Goal: Task Accomplishment & Management: Complete application form

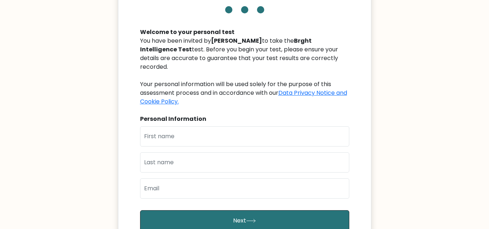
scroll to position [74, 0]
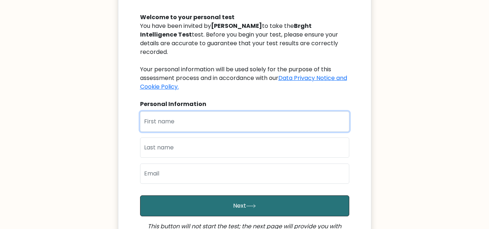
click at [186, 114] on input "text" at bounding box center [244, 122] width 209 height 20
type input "[PERSON_NAME]"
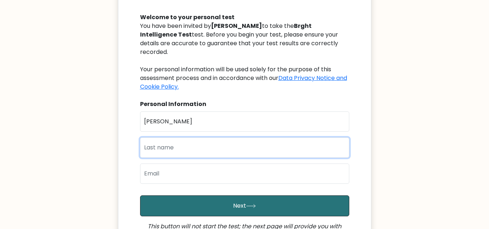
click at [167, 139] on input "text" at bounding box center [244, 148] width 209 height 20
type input "olawale"
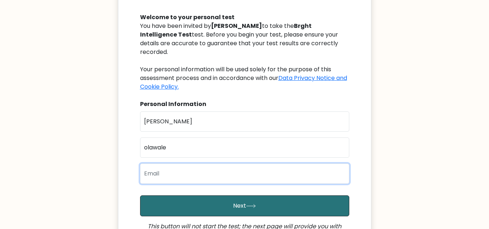
click at [162, 171] on input "email" at bounding box center [244, 174] width 209 height 20
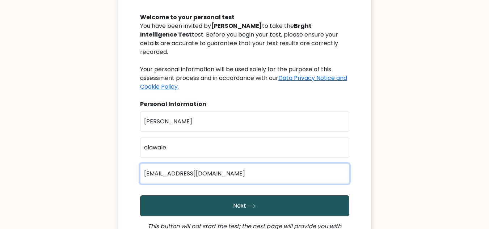
type input "[EMAIL_ADDRESS][DOMAIN_NAME]"
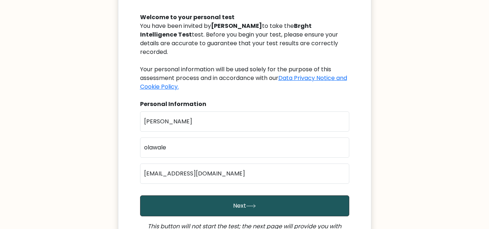
click at [189, 196] on button "Next" at bounding box center [244, 206] width 209 height 21
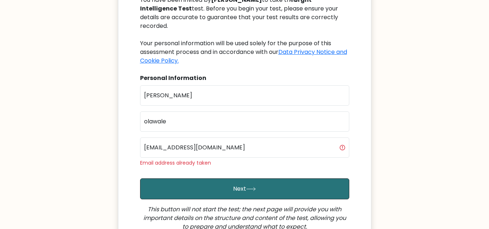
scroll to position [101, 0]
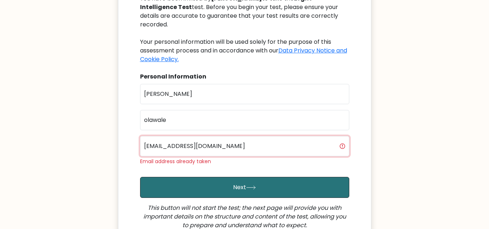
click at [216, 141] on input "[EMAIL_ADDRESS][DOMAIN_NAME]" at bounding box center [244, 146] width 209 height 20
type input "o"
type input "[EMAIL_ADDRESS][DOMAIN_NAME]"
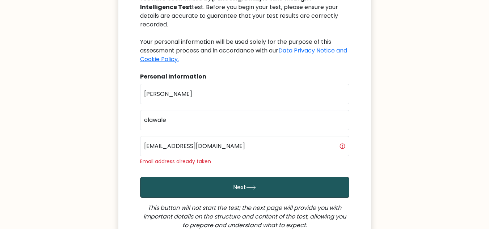
click at [201, 177] on button "Next" at bounding box center [244, 187] width 209 height 21
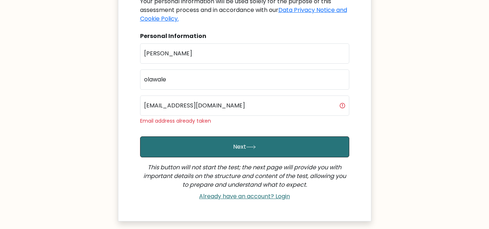
scroll to position [149, 0]
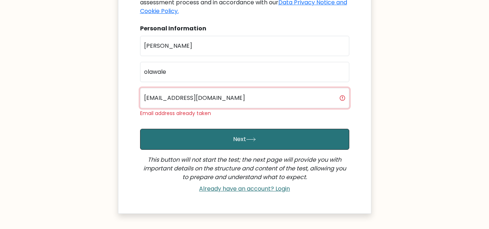
click at [261, 93] on input "idrisolawale4247@gmail.com" at bounding box center [244, 98] width 209 height 20
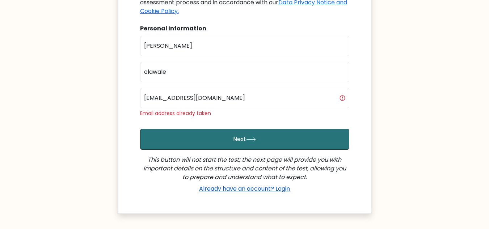
click at [252, 185] on link "Already have an account? Login" at bounding box center [244, 189] width 97 height 8
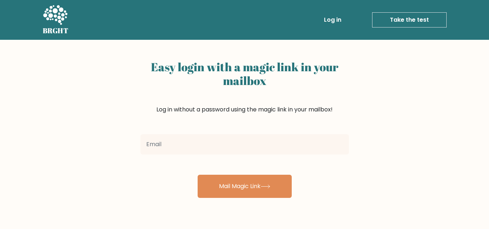
type input "i"
type input "olawaledhul@gmail.com"
click at [198, 175] on button "Mail Magic Link" at bounding box center [245, 186] width 94 height 23
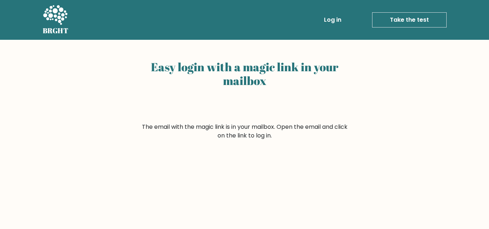
click at [413, 18] on link "Take the test" at bounding box center [409, 19] width 75 height 15
click at [253, 138] on form "The email with the magic link is in your mailbox. Open the email and click on t…" at bounding box center [245, 131] width 209 height 17
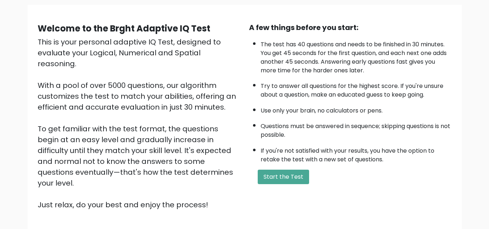
scroll to position [53, 0]
click at [278, 174] on button "Start the Test" at bounding box center [283, 177] width 51 height 14
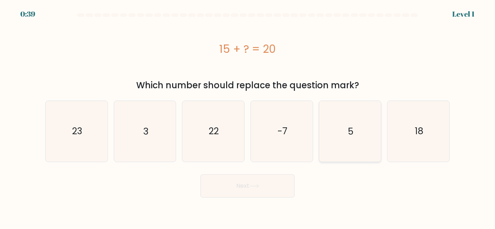
click at [338, 135] on icon "5" at bounding box center [349, 131] width 60 height 60
click at [248, 117] on input "e. 5" at bounding box center [247, 116] width 0 height 2
radio input "true"
click at [242, 186] on button "Next" at bounding box center [247, 186] width 94 height 23
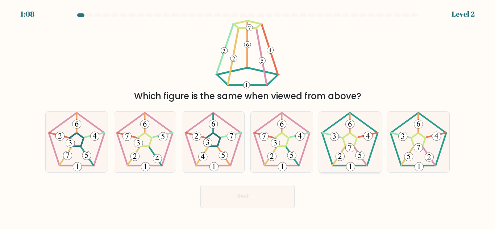
click at [339, 136] on icon at bounding box center [349, 142] width 60 height 60
click at [248, 117] on input "e." at bounding box center [247, 116] width 0 height 2
radio input "true"
click at [218, 200] on button "Next" at bounding box center [247, 196] width 94 height 23
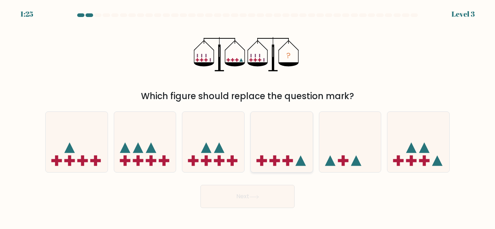
click at [285, 165] on icon at bounding box center [282, 142] width 62 height 51
click at [248, 117] on input "d." at bounding box center [247, 116] width 0 height 2
radio input "true"
click at [240, 191] on button "Next" at bounding box center [247, 196] width 94 height 23
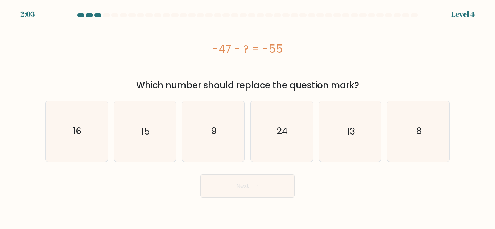
click at [240, 191] on button "Next" at bounding box center [247, 186] width 94 height 23
click at [417, 126] on text "8" at bounding box center [418, 131] width 5 height 13
click at [248, 117] on input "f. 8" at bounding box center [247, 116] width 0 height 2
radio input "true"
click at [261, 186] on button "Next" at bounding box center [247, 186] width 94 height 23
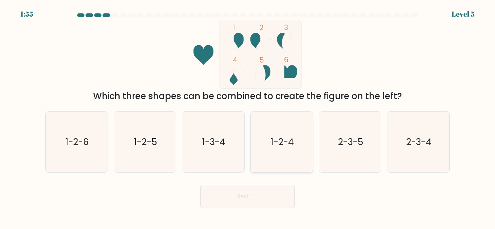
click at [282, 140] on text "1-2-4" at bounding box center [282, 142] width 23 height 13
click at [248, 117] on input "d. 1-2-4" at bounding box center [247, 116] width 0 height 2
radio input "true"
click at [242, 194] on button "Next" at bounding box center [247, 196] width 94 height 23
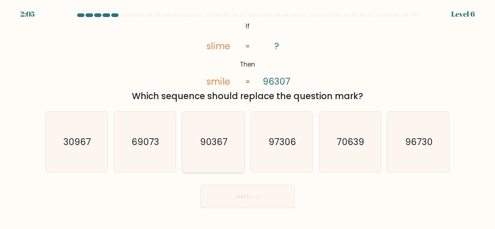
click at [218, 124] on icon "90367" at bounding box center [213, 142] width 60 height 60
click at [247, 117] on input "c. 90367" at bounding box center [247, 116] width 0 height 2
radio input "true"
click at [264, 200] on button "Next" at bounding box center [247, 196] width 94 height 23
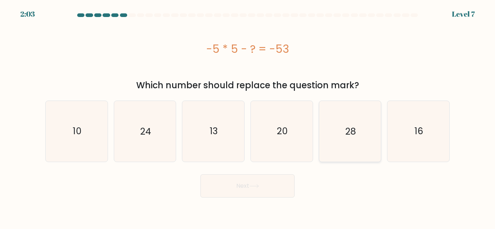
click at [359, 129] on icon "28" at bounding box center [349, 131] width 60 height 60
click at [248, 117] on input "e. 28" at bounding box center [247, 116] width 0 height 2
radio input "true"
click at [245, 181] on button "Next" at bounding box center [247, 186] width 94 height 23
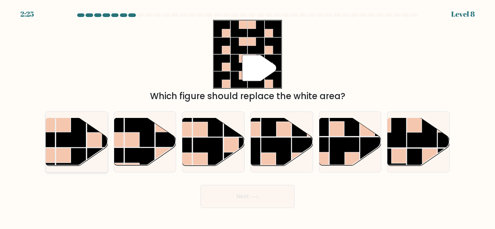
click at [82, 140] on rect at bounding box center [71, 132] width 30 height 30
click at [247, 117] on input "a." at bounding box center [247, 116] width 0 height 2
radio input "true"
click at [255, 196] on icon at bounding box center [254, 197] width 10 height 4
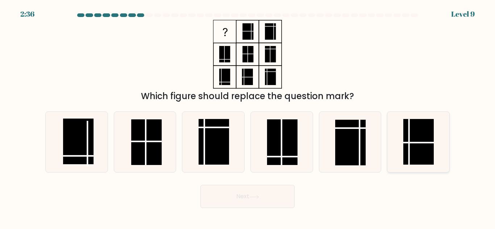
click at [412, 154] on rect at bounding box center [418, 142] width 30 height 46
click at [248, 117] on input "f." at bounding box center [247, 116] width 0 height 2
radio input "true"
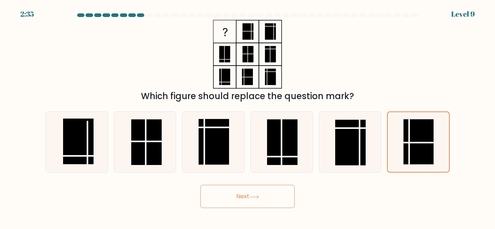
click at [239, 193] on button "Next" at bounding box center [247, 196] width 94 height 23
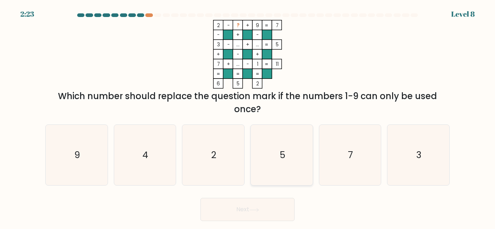
click at [280, 147] on icon "5" at bounding box center [281, 155] width 60 height 60
click at [248, 117] on input "d. 5" at bounding box center [247, 116] width 0 height 2
radio input "true"
click at [246, 204] on button "Next" at bounding box center [247, 209] width 94 height 23
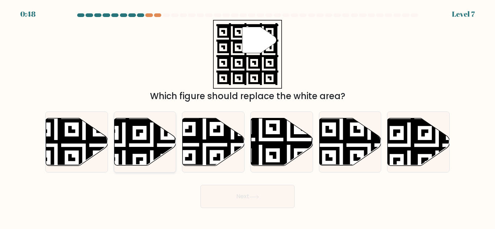
click at [154, 138] on icon at bounding box center [124, 117] width 112 height 112
click at [247, 117] on input "b." at bounding box center [247, 116] width 0 height 2
radio input "true"
click at [234, 195] on button "Next" at bounding box center [247, 196] width 94 height 23
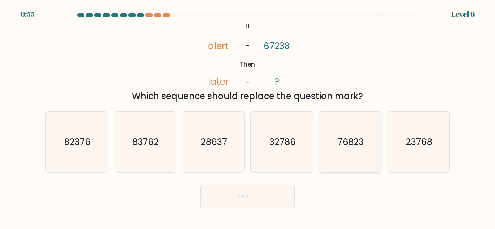
click at [371, 143] on icon "76823" at bounding box center [349, 142] width 60 height 60
click at [248, 117] on input "e. 76823" at bounding box center [247, 116] width 0 height 2
radio input "true"
click at [254, 198] on icon at bounding box center [254, 197] width 10 height 4
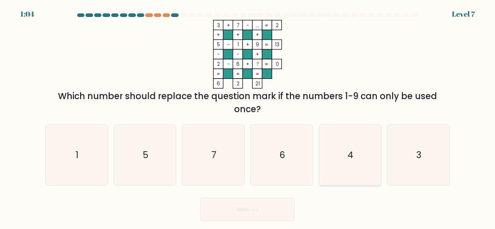
click at [326, 160] on icon "4" at bounding box center [349, 155] width 60 height 60
click at [248, 117] on input "e. 4" at bounding box center [247, 116] width 0 height 2
radio input "true"
click at [241, 206] on button "Next" at bounding box center [247, 209] width 94 height 23
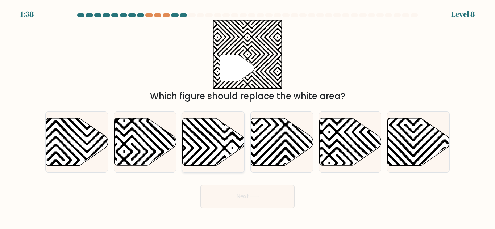
click at [216, 140] on icon at bounding box center [232, 117] width 125 height 125
click at [247, 117] on input "c." at bounding box center [247, 116] width 0 height 2
radio input "true"
click at [240, 192] on button "Next" at bounding box center [247, 196] width 94 height 23
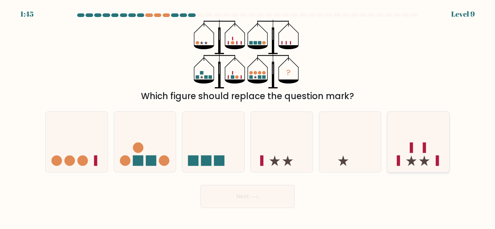
click at [407, 151] on icon at bounding box center [418, 142] width 62 height 51
click at [248, 117] on input "f." at bounding box center [247, 116] width 0 height 2
radio input "true"
click at [253, 196] on icon at bounding box center [254, 197] width 10 height 4
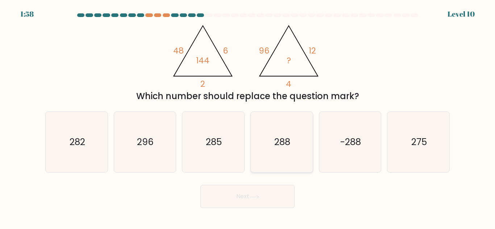
click at [272, 139] on icon "288" at bounding box center [281, 142] width 60 height 60
click at [248, 117] on input "d. 288" at bounding box center [247, 116] width 0 height 2
radio input "true"
click at [241, 195] on button "Next" at bounding box center [247, 196] width 94 height 23
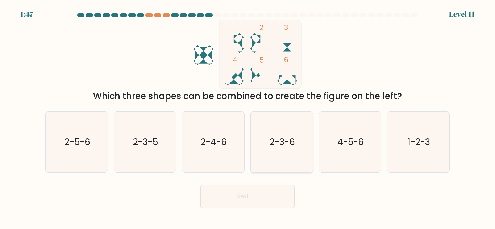
click at [279, 131] on icon "2-3-6" at bounding box center [281, 142] width 60 height 60
click at [248, 117] on input "d. 2-3-6" at bounding box center [247, 116] width 0 height 2
radio input "true"
click at [425, 130] on icon "1-2-3" at bounding box center [418, 142] width 60 height 60
click at [248, 117] on input "f. 1-2-3" at bounding box center [247, 116] width 0 height 2
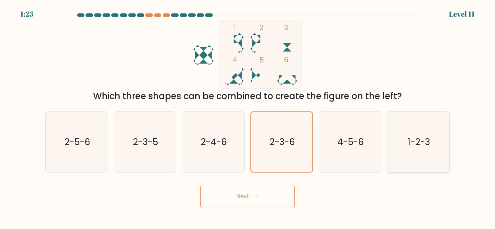
radio input "true"
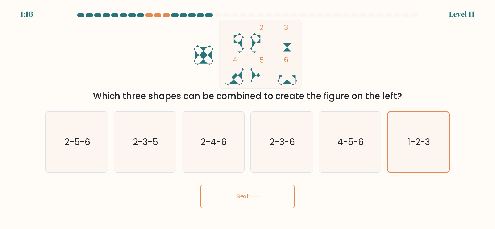
click at [251, 194] on button "Next" at bounding box center [247, 196] width 94 height 23
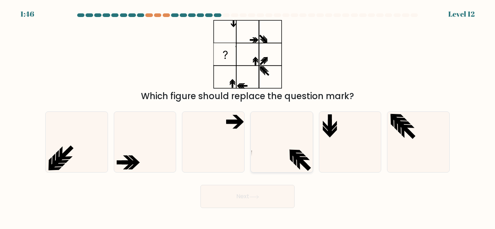
click at [288, 154] on icon at bounding box center [281, 142] width 60 height 60
click at [248, 117] on input "d." at bounding box center [247, 116] width 0 height 2
radio input "true"
click at [241, 195] on button "Next" at bounding box center [247, 196] width 94 height 23
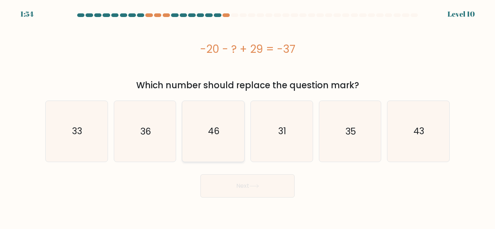
click at [222, 141] on icon "46" at bounding box center [213, 131] width 60 height 60
click at [247, 117] on input "c. 46" at bounding box center [247, 116] width 0 height 2
radio input "true"
click at [237, 185] on button "Next" at bounding box center [247, 186] width 94 height 23
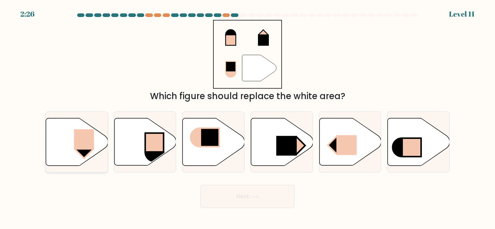
click at [80, 140] on rect at bounding box center [84, 139] width 20 height 20
click at [247, 117] on input "a." at bounding box center [247, 116] width 0 height 2
radio input "true"
click at [277, 203] on button "Next" at bounding box center [247, 196] width 94 height 23
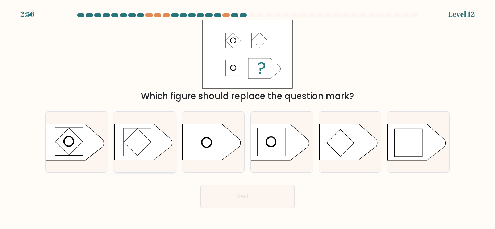
click at [144, 141] on rect at bounding box center [137, 142] width 27 height 27
click at [247, 117] on input "b." at bounding box center [247, 116] width 0 height 2
radio input "true"
click at [290, 135] on icon at bounding box center [280, 142] width 58 height 36
click at [248, 117] on input "d." at bounding box center [247, 116] width 0 height 2
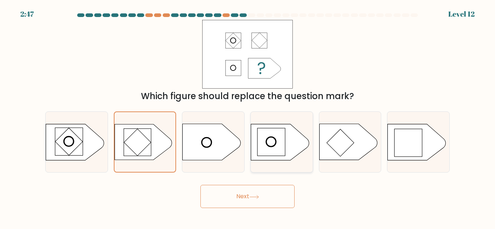
radio input "true"
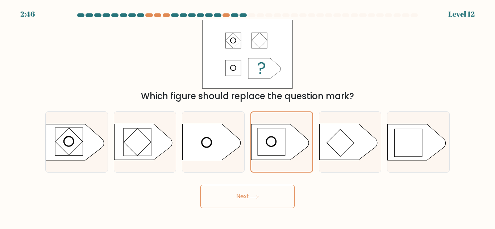
click at [235, 192] on button "Next" at bounding box center [247, 196] width 94 height 23
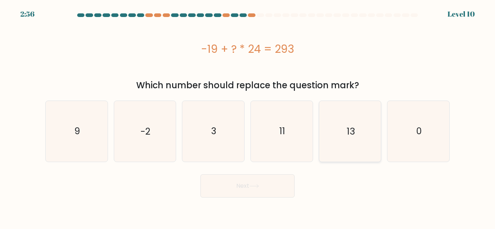
click at [338, 136] on icon "13" at bounding box center [349, 131] width 60 height 60
click at [248, 117] on input "e. 13" at bounding box center [247, 116] width 0 height 2
radio input "true"
click at [258, 178] on button "Next" at bounding box center [247, 186] width 94 height 23
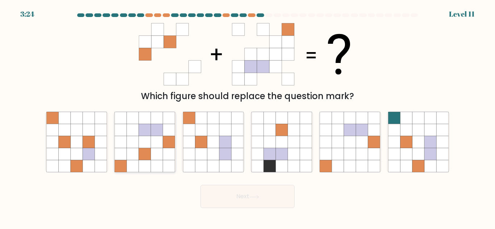
click at [161, 151] on icon at bounding box center [157, 154] width 12 height 12
click at [247, 117] on input "b." at bounding box center [247, 116] width 0 height 2
radio input "true"
click at [222, 191] on button "Next" at bounding box center [247, 196] width 94 height 23
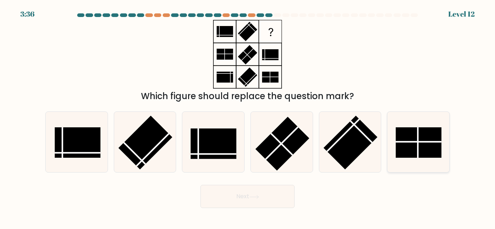
click at [408, 143] on rect at bounding box center [419, 143] width 46 height 30
click at [248, 117] on input "f." at bounding box center [247, 116] width 0 height 2
radio input "true"
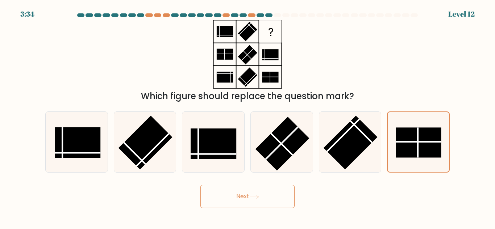
click at [252, 197] on icon at bounding box center [254, 196] width 9 height 3
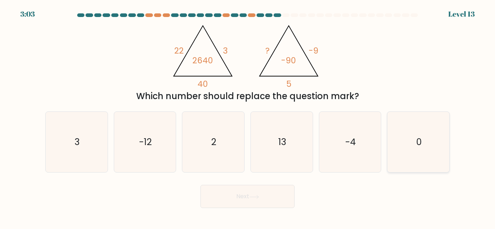
click at [404, 132] on icon "0" at bounding box center [418, 142] width 60 height 60
click at [248, 117] on input "f. 0" at bounding box center [247, 116] width 0 height 2
radio input "true"
click at [245, 196] on button "Next" at bounding box center [247, 196] width 94 height 23
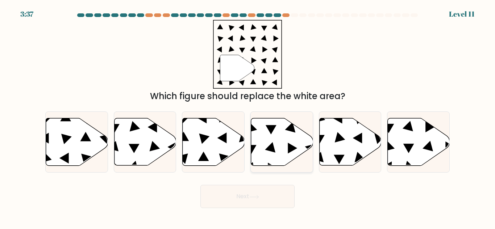
click at [292, 148] on icon at bounding box center [292, 148] width 9 height 11
click at [248, 117] on input "d." at bounding box center [247, 116] width 0 height 2
radio input "true"
click at [257, 192] on button "Next" at bounding box center [247, 196] width 94 height 23
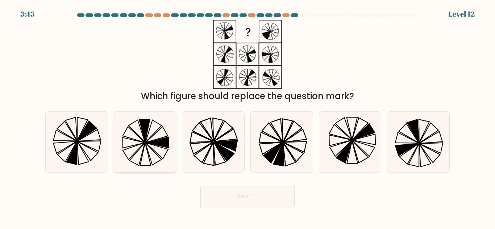
click at [149, 140] on icon at bounding box center [157, 135] width 22 height 16
click at [247, 117] on input "b." at bounding box center [247, 116] width 0 height 2
radio input "true"
click at [408, 140] on icon at bounding box center [418, 142] width 60 height 60
click at [248, 117] on input "f." at bounding box center [247, 116] width 0 height 2
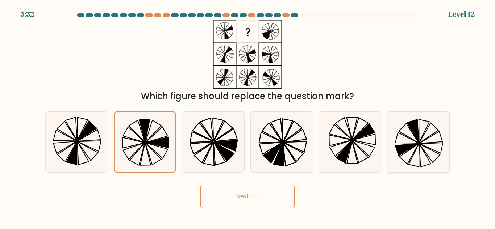
radio input "true"
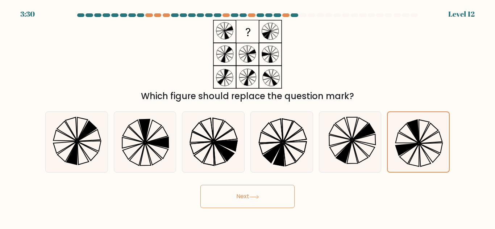
click at [267, 196] on button "Next" at bounding box center [247, 196] width 94 height 23
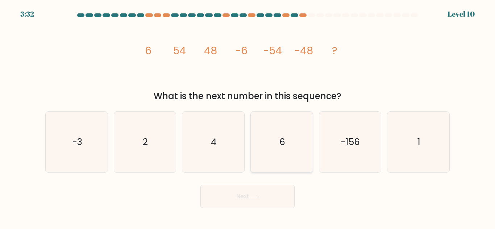
click at [270, 153] on icon "6" at bounding box center [281, 142] width 60 height 60
click at [248, 117] on input "d. 6" at bounding box center [247, 116] width 0 height 2
radio input "true"
click at [237, 197] on button "Next" at bounding box center [247, 196] width 94 height 23
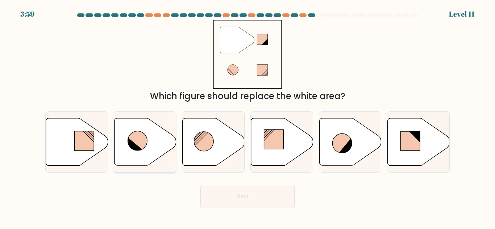
click at [155, 142] on icon at bounding box center [145, 141] width 62 height 47
click at [247, 117] on input "b." at bounding box center [247, 116] width 0 height 2
radio input "true"
click at [246, 195] on button "Next" at bounding box center [247, 196] width 94 height 23
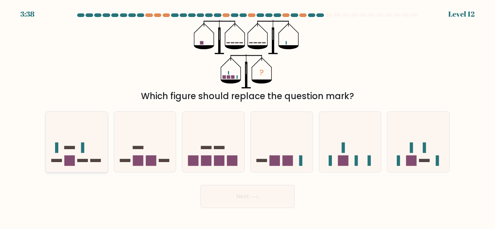
click at [66, 136] on icon at bounding box center [77, 142] width 62 height 51
click at [247, 117] on input "a." at bounding box center [247, 116] width 0 height 2
radio input "true"
click at [248, 199] on button "Next" at bounding box center [247, 196] width 94 height 23
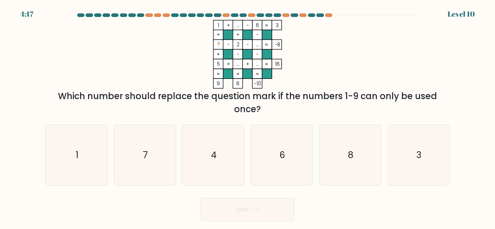
click at [248, 199] on button "Next" at bounding box center [247, 209] width 94 height 23
click at [138, 160] on icon "7" at bounding box center [144, 155] width 60 height 60
click at [247, 117] on input "b. 7" at bounding box center [247, 116] width 0 height 2
radio input "true"
click at [239, 209] on button "Next" at bounding box center [247, 209] width 94 height 23
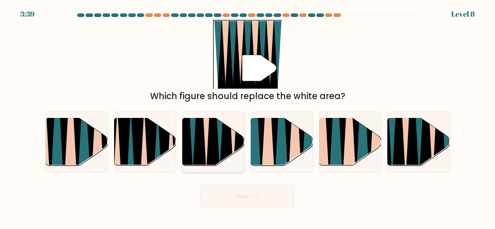
click at [216, 146] on icon at bounding box center [213, 119] width 14 height 124
click at [247, 117] on input "c." at bounding box center [247, 116] width 0 height 2
radio input "true"
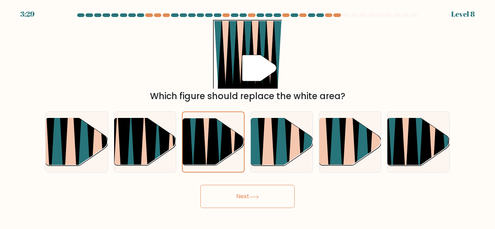
click at [235, 185] on button "Next" at bounding box center [247, 196] width 94 height 23
click at [249, 193] on button "Next" at bounding box center [247, 196] width 94 height 23
click at [258, 194] on button "Next" at bounding box center [247, 196] width 94 height 23
click at [217, 138] on icon at bounding box center [213, 119] width 14 height 122
click at [247, 117] on input "c." at bounding box center [247, 116] width 0 height 2
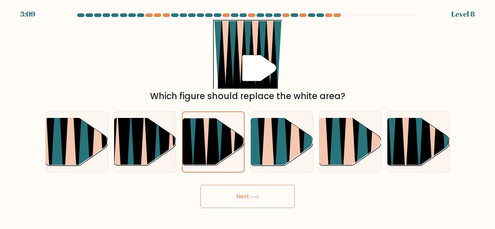
click at [239, 193] on button "Next" at bounding box center [247, 196] width 94 height 23
click at [253, 197] on icon at bounding box center [254, 197] width 10 height 4
click at [282, 131] on icon at bounding box center [281, 119] width 14 height 124
click at [248, 117] on input "d." at bounding box center [247, 116] width 0 height 2
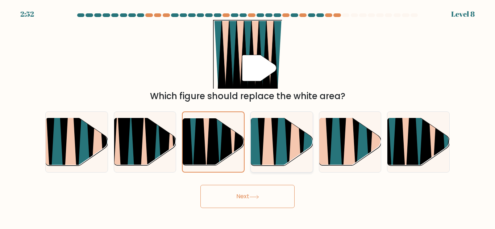
radio input "true"
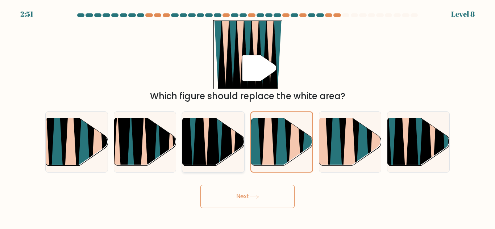
click at [224, 145] on icon at bounding box center [227, 119] width 14 height 124
click at [247, 117] on input "c." at bounding box center [247, 116] width 0 height 2
radio input "true"
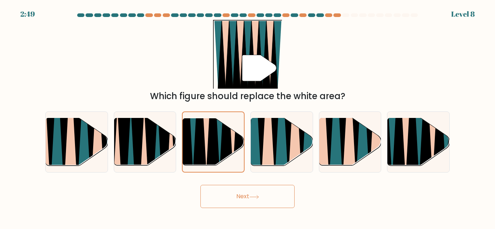
click at [256, 198] on icon at bounding box center [254, 197] width 10 height 4
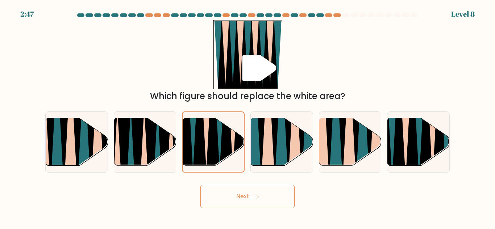
click at [256, 198] on icon at bounding box center [254, 197] width 10 height 4
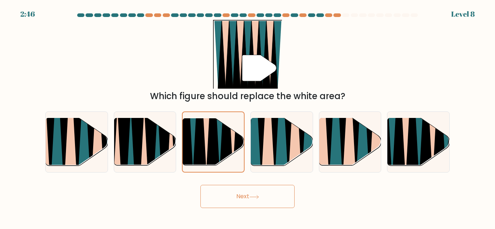
click at [256, 198] on icon at bounding box center [254, 197] width 10 height 4
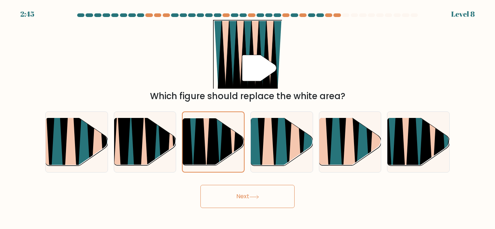
click at [256, 198] on icon at bounding box center [254, 197] width 10 height 4
click at [281, 166] on icon at bounding box center [281, 119] width 14 height 124
click at [248, 117] on input "d." at bounding box center [247, 116] width 0 height 2
radio input "true"
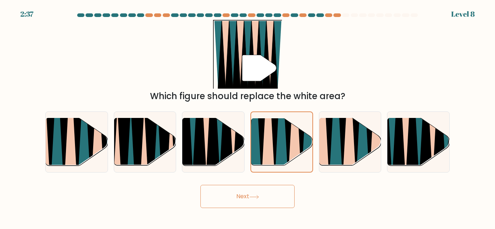
click at [272, 187] on button "Next" at bounding box center [247, 196] width 94 height 23
click at [214, 159] on icon at bounding box center [213, 119] width 14 height 124
click at [247, 117] on input "c." at bounding box center [247, 116] width 0 height 2
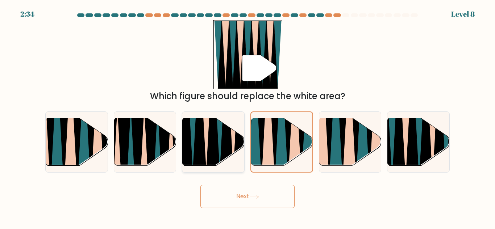
radio input "true"
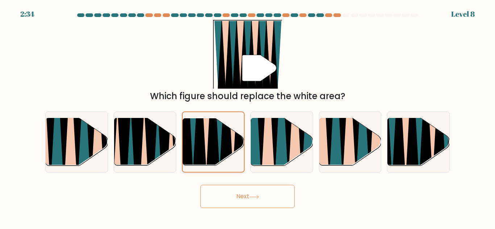
click at [214, 159] on icon at bounding box center [213, 119] width 14 height 122
click at [247, 117] on input "c." at bounding box center [247, 116] width 0 height 2
click at [246, 195] on button "Next" at bounding box center [247, 196] width 94 height 23
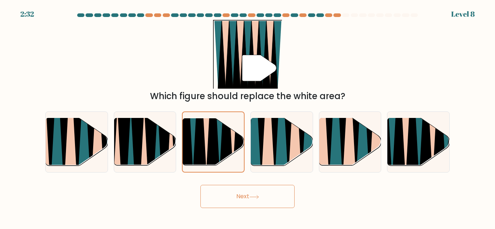
click at [246, 195] on button "Next" at bounding box center [247, 196] width 94 height 23
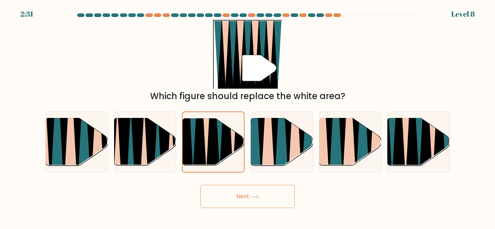
click at [225, 199] on button "Next" at bounding box center [247, 196] width 94 height 23
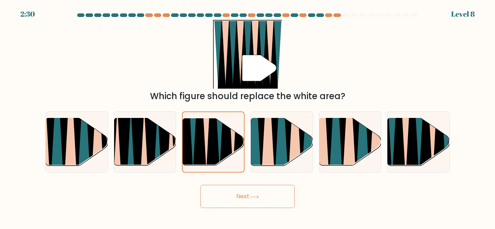
click at [225, 199] on button "Next" at bounding box center [247, 196] width 94 height 23
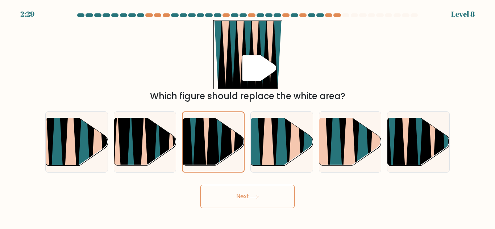
click at [225, 199] on button "Next" at bounding box center [247, 196] width 94 height 23
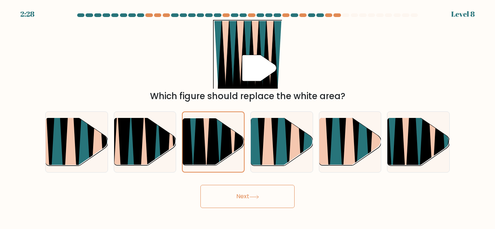
click at [225, 199] on button "Next" at bounding box center [247, 196] width 94 height 23
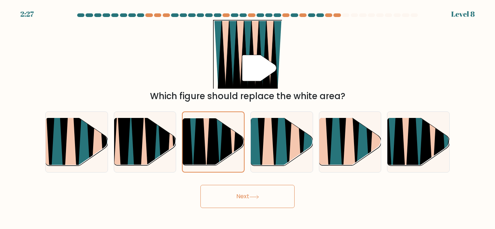
click at [225, 199] on button "Next" at bounding box center [247, 196] width 94 height 23
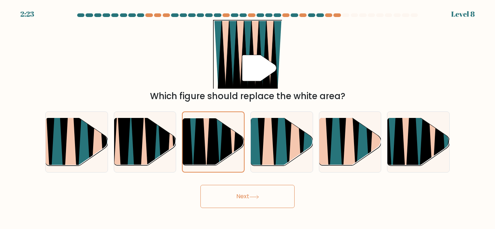
drag, startPoint x: 225, startPoint y: 199, endPoint x: 217, endPoint y: 197, distance: 7.7
click at [217, 197] on button "Next" at bounding box center [247, 196] width 94 height 23
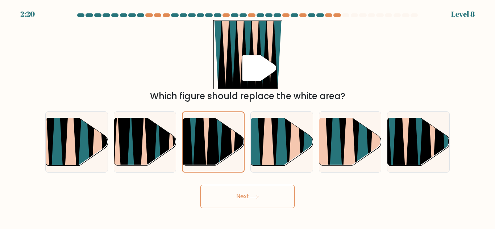
click at [217, 197] on button "Next" at bounding box center [247, 196] width 94 height 23
click at [245, 198] on button "Next" at bounding box center [247, 196] width 94 height 23
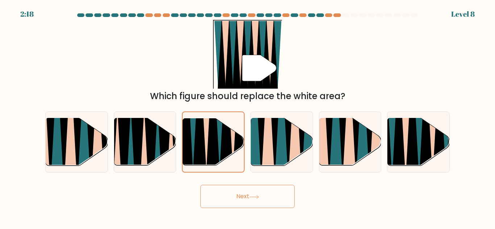
click at [245, 198] on button "Next" at bounding box center [247, 196] width 94 height 23
click at [264, 124] on icon at bounding box center [268, 119] width 14 height 124
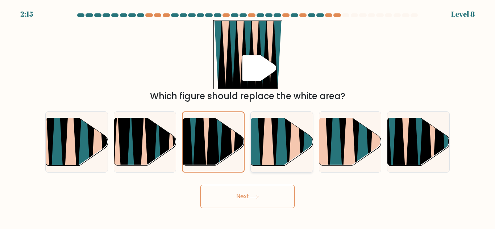
click at [248, 117] on input "d." at bounding box center [247, 116] width 0 height 2
radio input "true"
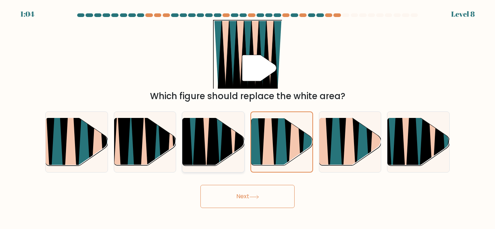
click at [209, 128] on icon at bounding box center [213, 119] width 14 height 124
click at [247, 117] on input "c." at bounding box center [247, 116] width 0 height 2
radio input "true"
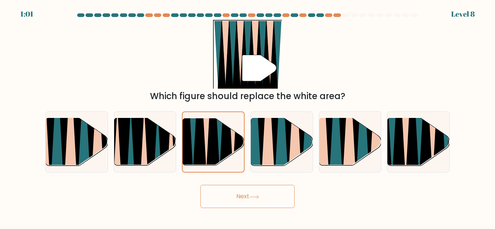
click at [251, 198] on icon at bounding box center [254, 197] width 10 height 4
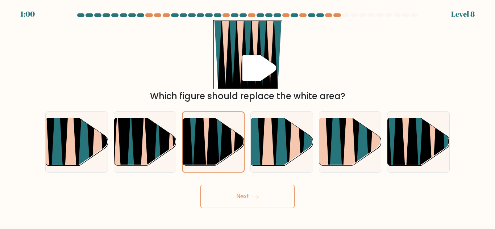
click at [251, 198] on icon at bounding box center [254, 197] width 10 height 4
click at [267, 198] on button "Next" at bounding box center [247, 196] width 94 height 23
click at [249, 204] on button "Next" at bounding box center [247, 196] width 94 height 23
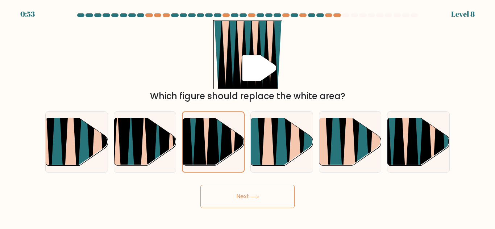
click at [249, 204] on button "Next" at bounding box center [247, 196] width 94 height 23
click at [250, 193] on button "Next" at bounding box center [247, 196] width 94 height 23
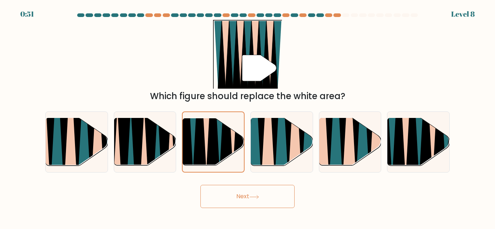
click at [250, 193] on button "Next" at bounding box center [247, 196] width 94 height 23
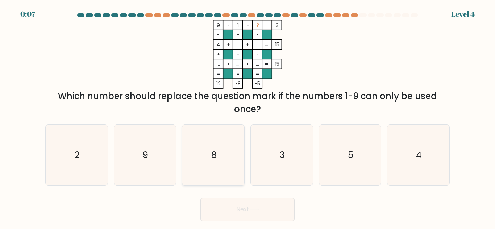
click at [216, 150] on text "8" at bounding box center [213, 155] width 5 height 13
click at [247, 117] on input "c. 8" at bounding box center [247, 116] width 0 height 2
radio input "true"
click at [259, 208] on icon at bounding box center [254, 210] width 10 height 4
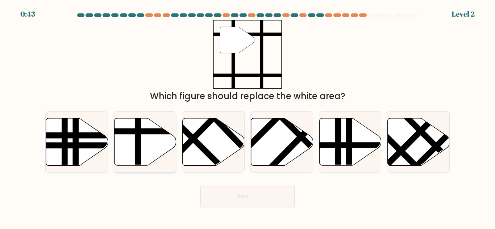
click at [151, 131] on line at bounding box center [163, 131] width 125 height 0
click at [247, 117] on input "b." at bounding box center [247, 116] width 0 height 2
radio input "true"
click at [257, 194] on button "Next" at bounding box center [247, 196] width 94 height 23
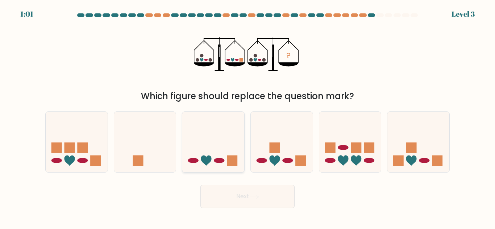
click at [224, 153] on icon at bounding box center [213, 142] width 62 height 51
click at [247, 117] on input "c." at bounding box center [247, 116] width 0 height 2
radio input "true"
click button "Next"
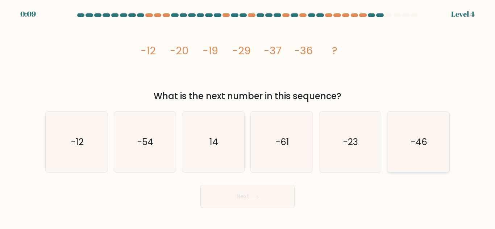
click icon "-46"
click input "f. -46"
radio input "true"
click button "Next"
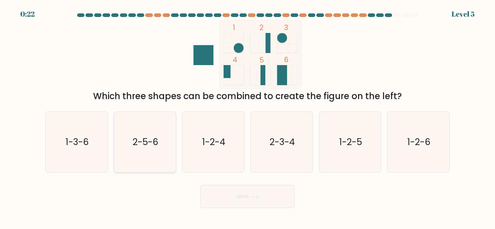
click text "2-5-6"
click input "b. 2-5-6"
radio input "true"
click button "Next"
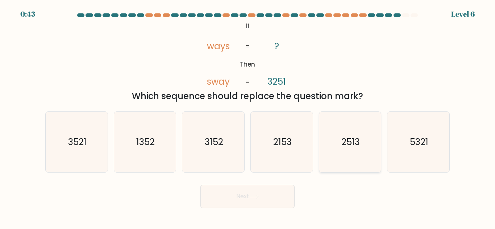
click text "2513"
click input "e. 2513"
radio input "true"
click icon
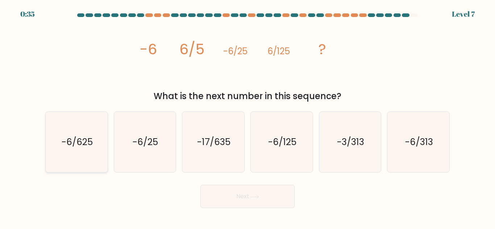
click icon "-6/625"
click input "a. -6/625"
radio input "true"
click button "Next"
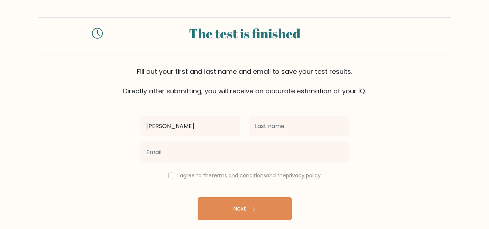
type input "[PERSON_NAME]"
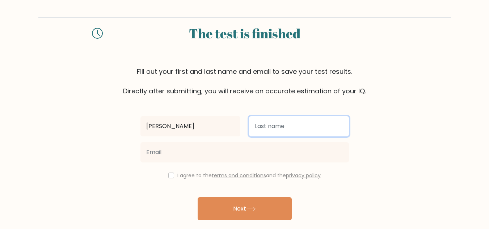
click at [277, 125] on input "text" at bounding box center [299, 126] width 100 height 20
type input "olawale"
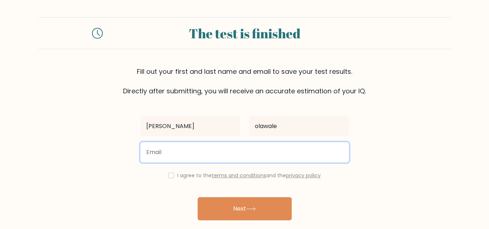
click at [183, 150] on input "email" at bounding box center [245, 152] width 209 height 20
type input "olawaledhul@gmail.com"
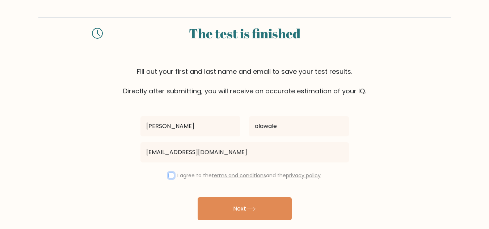
click at [171, 177] on input "checkbox" at bounding box center [171, 176] width 6 height 6
checkbox input "true"
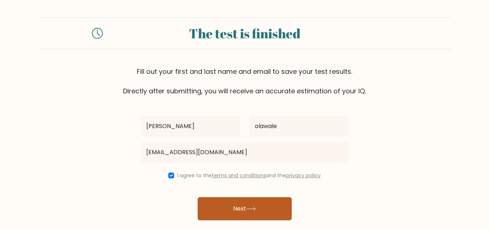
click at [248, 210] on icon at bounding box center [251, 209] width 10 height 4
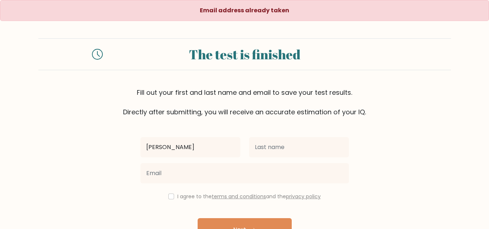
type input "[PERSON_NAME]"
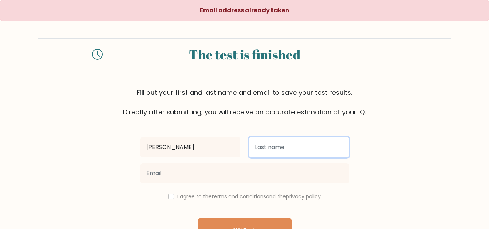
click at [267, 148] on input "text" at bounding box center [299, 147] width 100 height 20
type input "olawale"
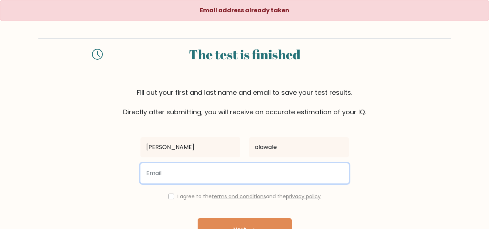
click at [193, 176] on input "email" at bounding box center [245, 173] width 209 height 20
type input "[EMAIL_ADDRESS][DOMAIN_NAME]"
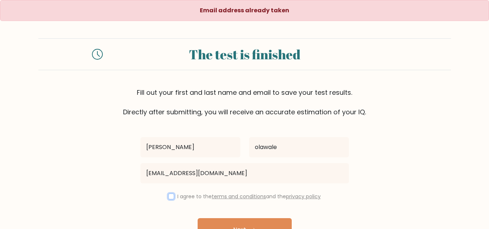
click at [171, 199] on input "checkbox" at bounding box center [171, 197] width 6 height 6
checkbox input "true"
click at [239, 225] on button "Next" at bounding box center [245, 229] width 94 height 23
type input "[PERSON_NAME]"
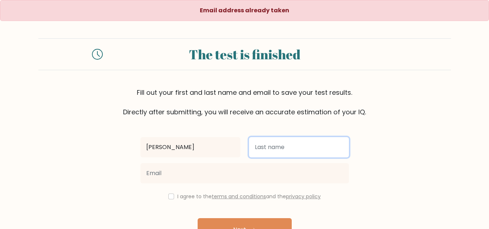
click at [267, 142] on input "text" at bounding box center [299, 147] width 100 height 20
type input "olawale"
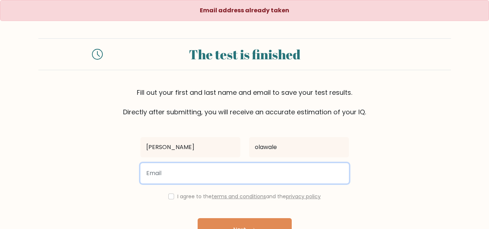
click at [202, 180] on input "email" at bounding box center [245, 173] width 209 height 20
type input "[EMAIL_ADDRESS][DOMAIN_NAME]"
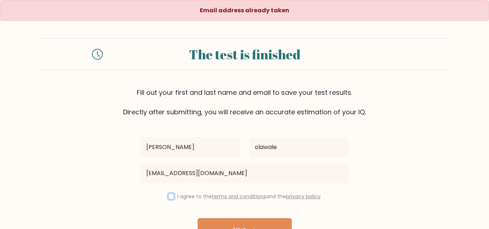
click at [168, 195] on input "checkbox" at bounding box center [171, 197] width 6 height 6
checkbox input "true"
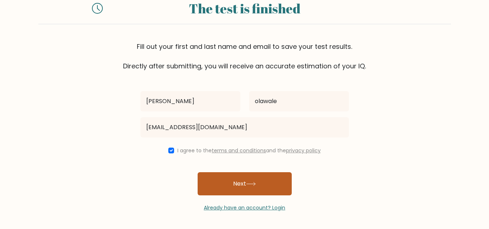
click at [245, 187] on button "Next" at bounding box center [245, 183] width 94 height 23
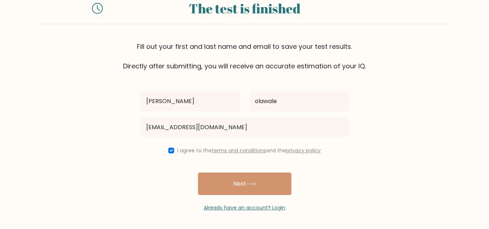
scroll to position [0, 0]
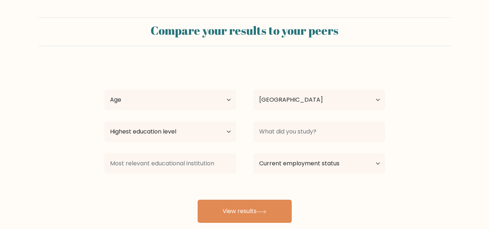
select select "NG"
click at [211, 93] on select "Age Under [DEMOGRAPHIC_DATA] [DEMOGRAPHIC_DATA] [DEMOGRAPHIC_DATA] [DEMOGRAPHIC…" at bounding box center [170, 100] width 132 height 20
select select "25_34"
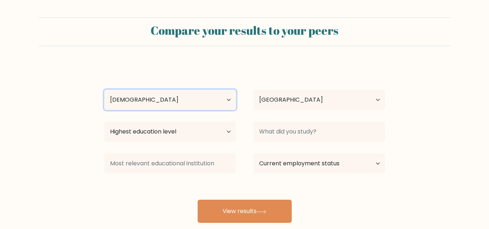
click at [104, 90] on select "Age Under [DEMOGRAPHIC_DATA] [DEMOGRAPHIC_DATA] [DEMOGRAPHIC_DATA] [DEMOGRAPHIC…" at bounding box center [170, 100] width 132 height 20
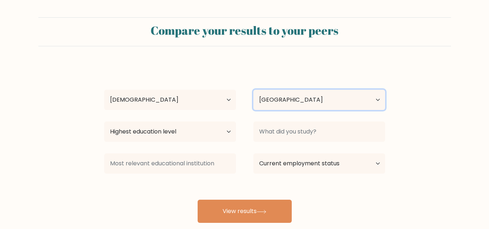
click at [290, 100] on select "Country [GEOGRAPHIC_DATA] [GEOGRAPHIC_DATA] [GEOGRAPHIC_DATA] [US_STATE] [GEOGR…" at bounding box center [320, 100] width 132 height 20
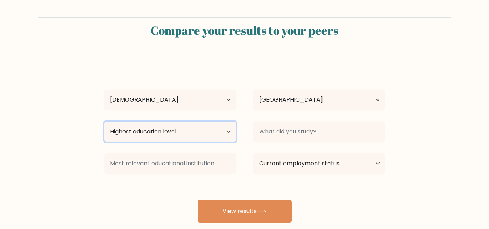
click at [203, 136] on select "Highest education level No schooling Primary Lower Secondary Upper Secondary Oc…" at bounding box center [170, 132] width 132 height 20
click at [104, 122] on select "Highest education level No schooling Primary Lower Secondary Upper Secondary Oc…" at bounding box center [170, 132] width 132 height 20
click at [203, 127] on select "Highest education level No schooling Primary Lower Secondary Upper Secondary Oc…" at bounding box center [170, 132] width 132 height 20
select select "masters_degree"
click at [104, 122] on select "Highest education level No schooling Primary Lower Secondary Upper Secondary Oc…" at bounding box center [170, 132] width 132 height 20
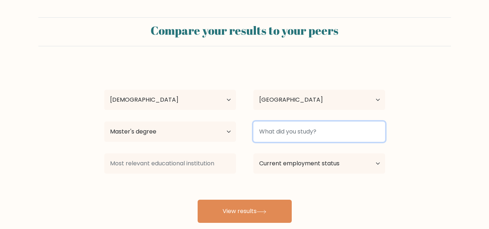
click at [291, 132] on input at bounding box center [320, 132] width 132 height 20
type input "w"
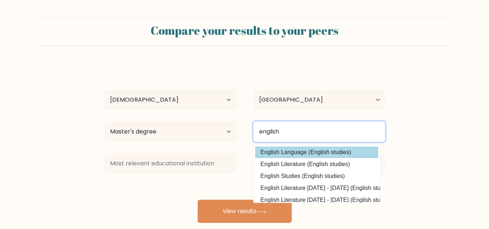
type input "english"
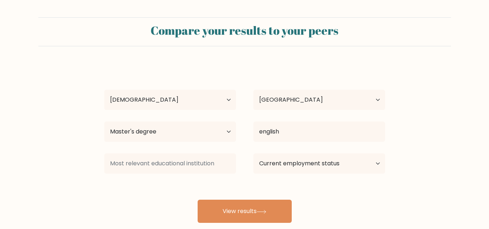
click at [296, 153] on div "[PERSON_NAME] Age Under [DEMOGRAPHIC_DATA] [DEMOGRAPHIC_DATA] [DEMOGRAPHIC_DATA…" at bounding box center [245, 143] width 290 height 159
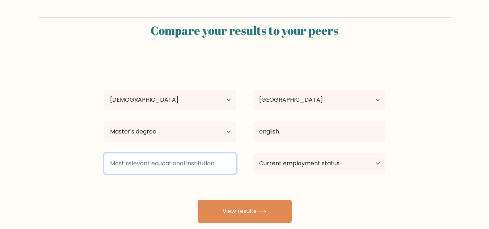
click at [207, 168] on input at bounding box center [170, 164] width 132 height 20
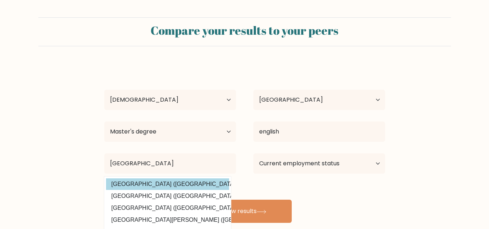
click at [154, 187] on div "[PERSON_NAME] Age Under [DEMOGRAPHIC_DATA] [DEMOGRAPHIC_DATA] [DEMOGRAPHIC_DATA…" at bounding box center [245, 143] width 290 height 159
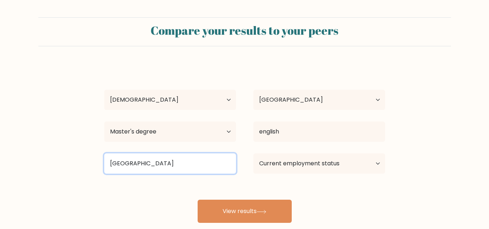
click at [168, 165] on input "[GEOGRAPHIC_DATA]" at bounding box center [170, 164] width 132 height 20
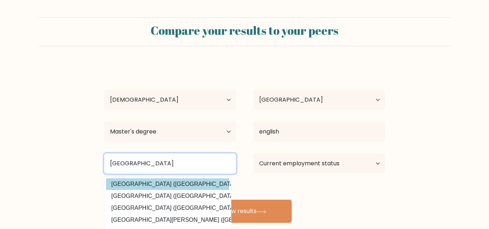
type input "[GEOGRAPHIC_DATA]"
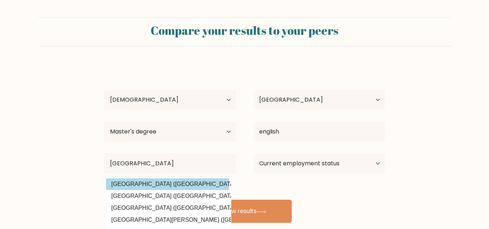
click at [194, 185] on div "[PERSON_NAME] Age Under [DEMOGRAPHIC_DATA] [DEMOGRAPHIC_DATA] [DEMOGRAPHIC_DATA…" at bounding box center [245, 143] width 290 height 159
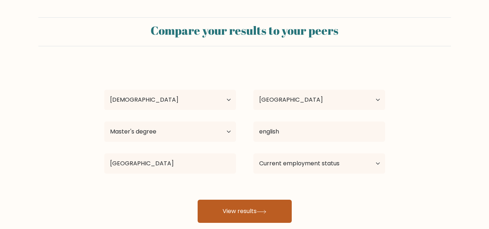
click at [245, 209] on button "View results" at bounding box center [245, 211] width 94 height 23
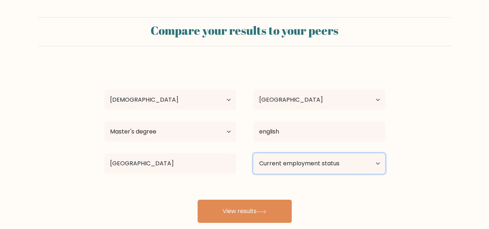
click at [373, 160] on select "Current employment status Employed Student Retired Other / prefer not to answer" at bounding box center [320, 164] width 132 height 20
select select "student"
click at [254, 154] on select "Current employment status Employed Student Retired Other / prefer not to answer" at bounding box center [320, 164] width 132 height 20
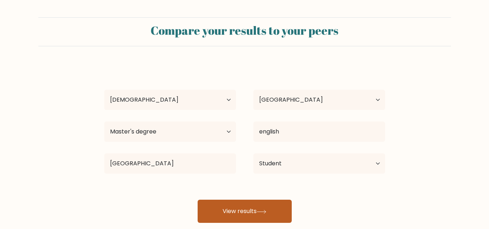
click at [242, 211] on button "View results" at bounding box center [245, 211] width 94 height 23
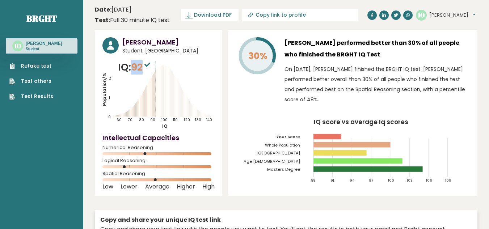
drag, startPoint x: 134, startPoint y: 67, endPoint x: 145, endPoint y: 67, distance: 11.2
click at [145, 67] on span "92" at bounding box center [141, 66] width 21 height 13
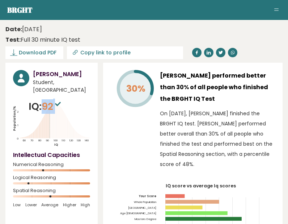
drag, startPoint x: 44, startPoint y: 97, endPoint x: 57, endPoint y: 98, distance: 12.7
click at [57, 100] on span "92" at bounding box center [52, 106] width 21 height 13
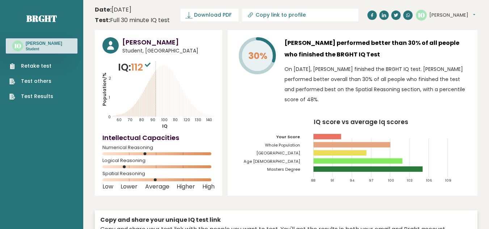
click at [191, 60] on div "[PERSON_NAME] Student, [GEOGRAPHIC_DATA] IQ: 112 Population/% IQ 0 1 2 60 70 80…" at bounding box center [159, 113] width 128 height 166
click at [162, 81] on icon at bounding box center [162, 91] width 0 height 51
drag, startPoint x: 155, startPoint y: 85, endPoint x: 163, endPoint y: 85, distance: 8.7
click at [163, 85] on icon "Population/% IQ 0 1 2 60 70 80 90 100 110 120 130 140" at bounding box center [159, 94] width 112 height 69
drag, startPoint x: 116, startPoint y: 115, endPoint x: 164, endPoint y: 105, distance: 49.8
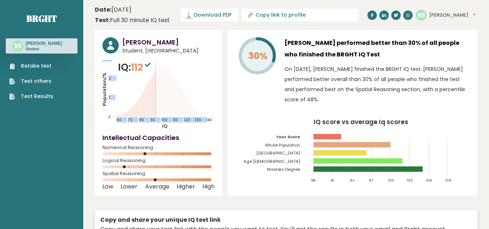
click at [164, 105] on icon "Population/% IQ 0 1 2 60 70 80 90 100 110 120 130 140" at bounding box center [159, 94] width 112 height 69
click at [163, 105] on icon "Population/% IQ 0 1 2 60 70 80 90 100 110 120 130 140" at bounding box center [159, 94] width 112 height 69
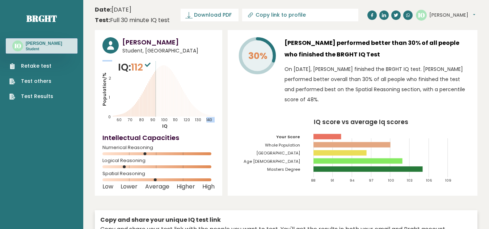
click at [163, 105] on icon "Population/% IQ 0 1 2 60 70 80 90 100 110 120 130 140" at bounding box center [159, 94] width 112 height 69
click at [46, 64] on link "Retake test" at bounding box center [31, 66] width 44 height 8
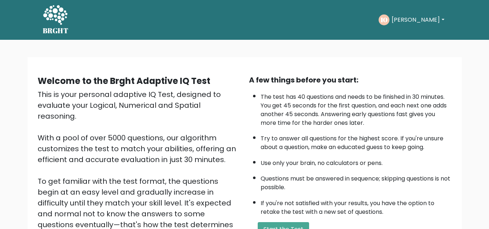
scroll to position [103, 0]
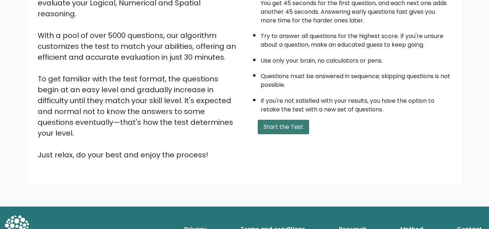
click at [274, 128] on button "Start the Test" at bounding box center [283, 127] width 51 height 14
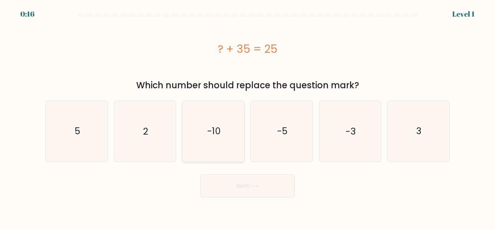
click at [218, 126] on text "-10" at bounding box center [213, 131] width 13 height 13
click at [247, 117] on input "c. -10" at bounding box center [247, 116] width 0 height 2
radio input "true"
click at [243, 184] on button "Next" at bounding box center [247, 186] width 94 height 23
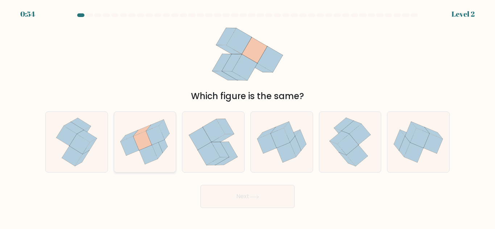
click at [156, 140] on icon at bounding box center [155, 135] width 18 height 19
click at [247, 117] on input "b." at bounding box center [247, 116] width 0 height 2
radio input "true"
click at [252, 193] on button "Next" at bounding box center [247, 196] width 94 height 23
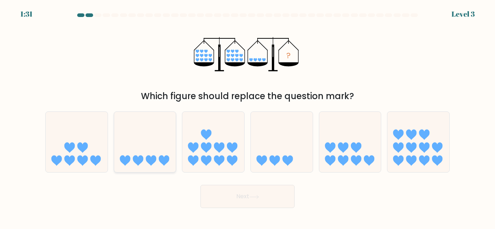
click at [149, 161] on icon at bounding box center [151, 161] width 11 height 11
click at [247, 117] on input "b." at bounding box center [247, 116] width 0 height 2
radio input "true"
click at [236, 200] on button "Next" at bounding box center [247, 196] width 94 height 23
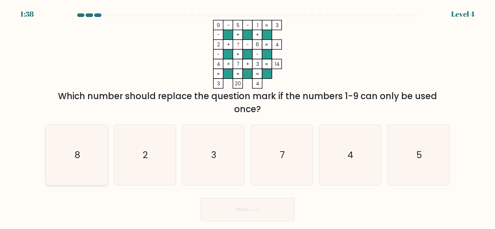
click at [72, 162] on icon "8" at bounding box center [76, 155] width 60 height 60
click at [247, 117] on input "a. 8" at bounding box center [247, 116] width 0 height 2
radio input "true"
click at [256, 213] on button "Next" at bounding box center [247, 209] width 94 height 23
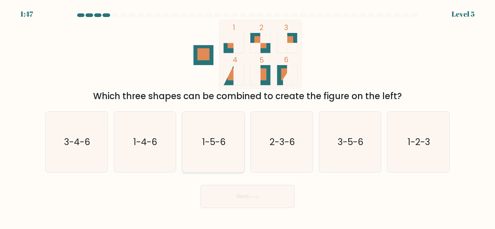
click at [218, 145] on text "1-5-6" at bounding box center [214, 142] width 24 height 13
click at [247, 117] on input "c. 1-5-6" at bounding box center [247, 116] width 0 height 2
radio input "true"
click at [247, 192] on button "Next" at bounding box center [247, 196] width 94 height 23
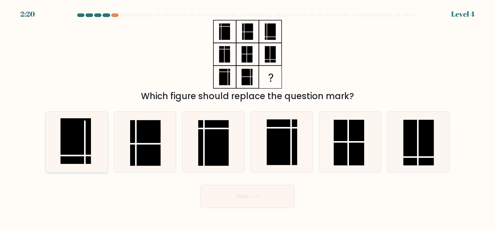
click at [52, 144] on icon at bounding box center [76, 142] width 60 height 60
click at [247, 117] on input "a." at bounding box center [247, 116] width 0 height 2
radio input "true"
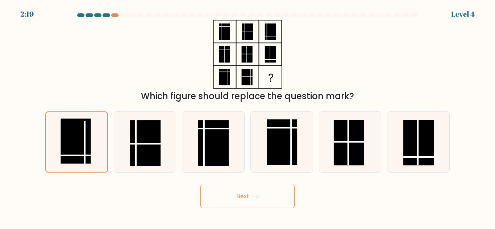
click at [226, 195] on button "Next" at bounding box center [247, 196] width 94 height 23
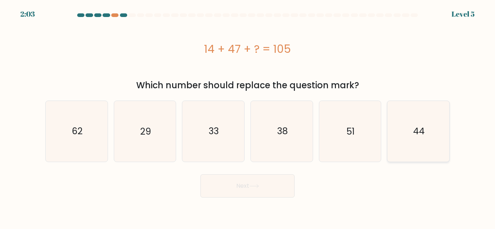
click at [407, 130] on icon "44" at bounding box center [418, 131] width 60 height 60
click at [248, 117] on input "f. 44" at bounding box center [247, 116] width 0 height 2
radio input "true"
click at [259, 188] on button "Next" at bounding box center [247, 186] width 94 height 23
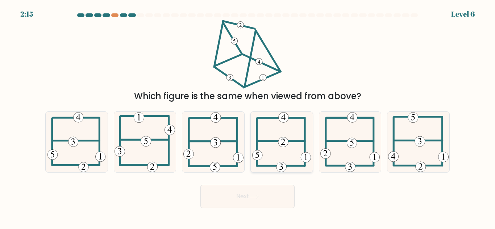
click at [278, 140] on icon at bounding box center [281, 142] width 59 height 60
click at [248, 117] on input "d." at bounding box center [247, 116] width 0 height 2
radio input "true"
click at [231, 192] on button "Next" at bounding box center [247, 196] width 94 height 23
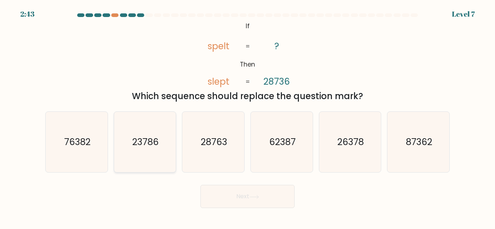
click at [146, 140] on text "23786" at bounding box center [145, 142] width 26 height 13
click at [247, 117] on input "b. 23786" at bounding box center [247, 116] width 0 height 2
radio input "true"
click at [266, 198] on button "Next" at bounding box center [247, 196] width 94 height 23
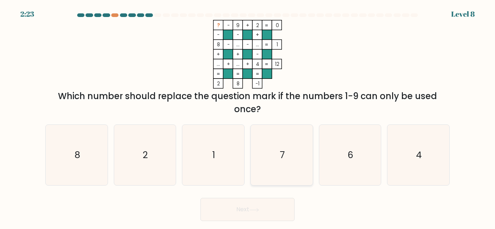
click at [277, 146] on icon "7" at bounding box center [281, 155] width 60 height 60
click at [248, 117] on input "d. 7" at bounding box center [247, 116] width 0 height 2
radio input "true"
click at [244, 207] on button "Next" at bounding box center [247, 209] width 94 height 23
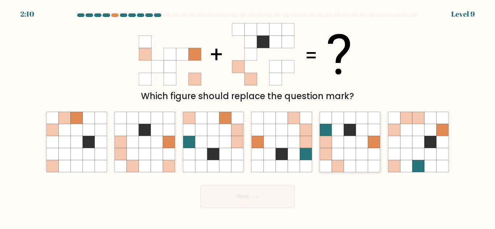
click at [334, 142] on icon at bounding box center [338, 142] width 12 height 12
click at [248, 117] on input "e." at bounding box center [247, 116] width 0 height 2
radio input "true"
click at [247, 197] on button "Next" at bounding box center [247, 196] width 94 height 23
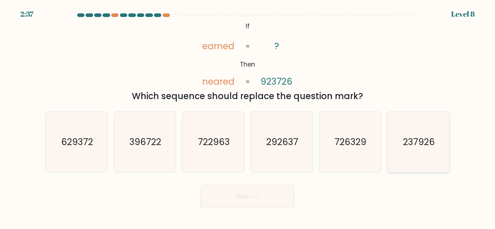
click at [404, 143] on text "237926" at bounding box center [419, 142] width 32 height 13
click at [248, 117] on input "f. 237926" at bounding box center [247, 116] width 0 height 2
radio input "true"
click at [242, 195] on button "Next" at bounding box center [247, 196] width 94 height 23
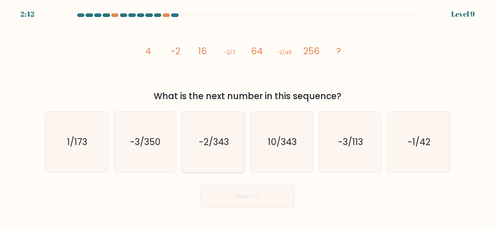
click at [236, 150] on icon "-2/343" at bounding box center [213, 142] width 60 height 60
click at [247, 117] on input "c. -2/343" at bounding box center [247, 116] width 0 height 2
radio input "true"
click at [269, 199] on button "Next" at bounding box center [247, 196] width 94 height 23
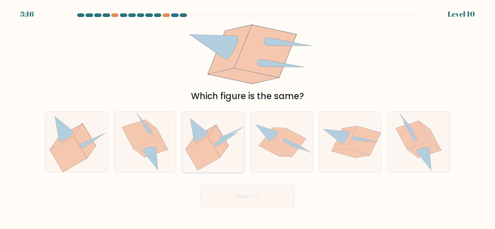
click at [203, 146] on icon at bounding box center [203, 153] width 34 height 33
click at [247, 117] on input "c." at bounding box center [247, 116] width 0 height 2
radio input "true"
click at [259, 192] on button "Next" at bounding box center [247, 196] width 94 height 23
click at [267, 199] on button "Next" at bounding box center [247, 196] width 94 height 23
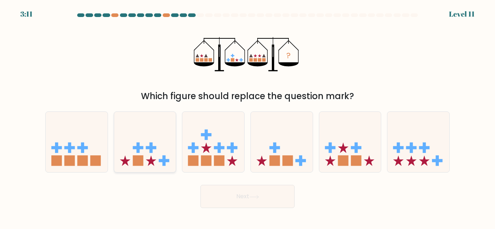
click at [144, 151] on icon at bounding box center [145, 142] width 62 height 51
click at [247, 117] on input "b." at bounding box center [247, 116] width 0 height 2
radio input "true"
click at [243, 190] on button "Next" at bounding box center [247, 196] width 94 height 23
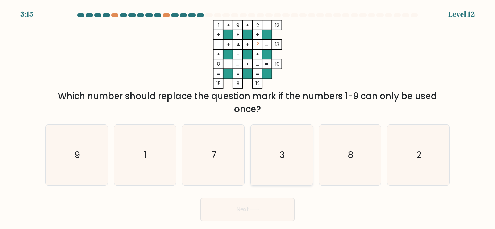
click at [263, 164] on icon "3" at bounding box center [281, 155] width 60 height 60
click at [248, 117] on input "d. 3" at bounding box center [247, 116] width 0 height 2
radio input "true"
click at [240, 206] on button "Next" at bounding box center [247, 209] width 94 height 23
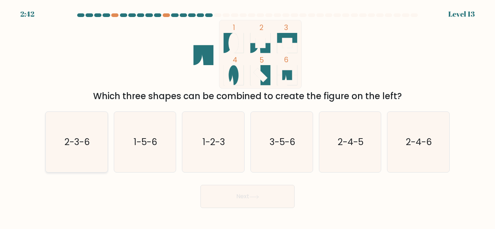
click at [83, 140] on text "2-3-6" at bounding box center [76, 142] width 25 height 13
click at [247, 117] on input "a. 2-3-6" at bounding box center [247, 116] width 0 height 2
radio input "true"
click at [226, 191] on button "Next" at bounding box center [247, 196] width 94 height 23
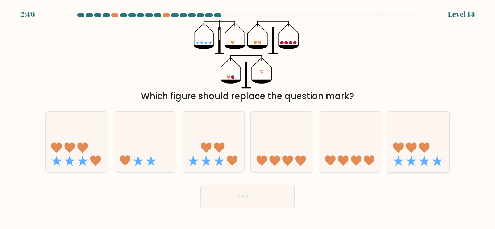
click at [421, 156] on icon at bounding box center [418, 142] width 62 height 51
click at [248, 117] on input "f." at bounding box center [247, 116] width 0 height 2
radio input "true"
click at [272, 195] on button "Next" at bounding box center [247, 196] width 94 height 23
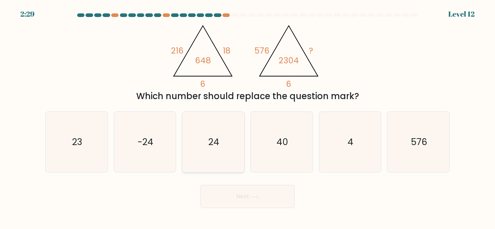
click at [234, 142] on icon "24" at bounding box center [213, 142] width 60 height 60
click at [247, 117] on input "c. 24" at bounding box center [247, 116] width 0 height 2
radio input "true"
click at [237, 199] on button "Next" at bounding box center [247, 196] width 94 height 23
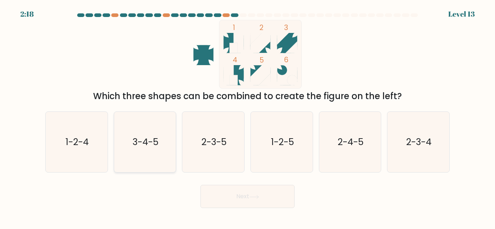
click at [141, 139] on text "3-4-5" at bounding box center [146, 142] width 26 height 13
click at [247, 117] on input "b. 3-4-5" at bounding box center [247, 116] width 0 height 2
radio input "true"
click at [91, 142] on icon "1-2-4" at bounding box center [76, 142] width 60 height 60
click at [247, 117] on input "a. 1-2-4" at bounding box center [247, 116] width 0 height 2
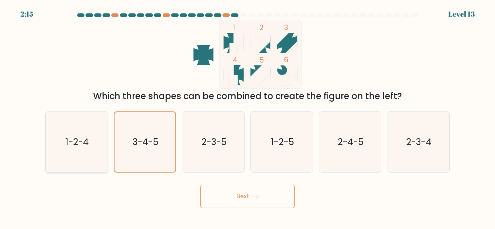
radio input "true"
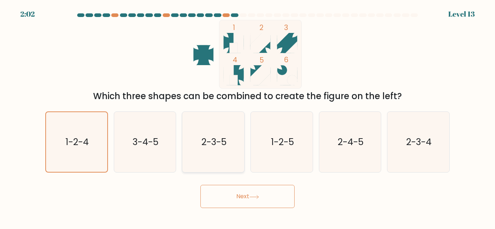
click at [232, 143] on icon "2-3-5" at bounding box center [213, 142] width 60 height 60
click at [247, 117] on input "c. 2-3-5" at bounding box center [247, 116] width 0 height 2
radio input "true"
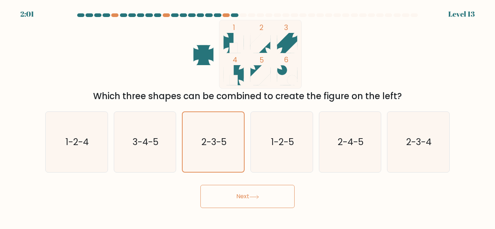
click at [243, 196] on button "Next" at bounding box center [247, 196] width 94 height 23
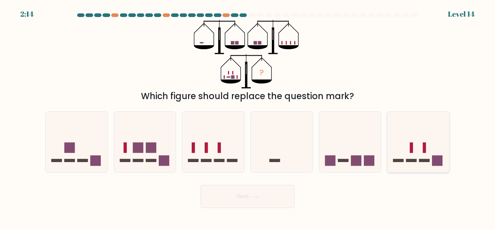
click at [393, 154] on icon at bounding box center [418, 142] width 62 height 51
click at [248, 117] on input "f." at bounding box center [247, 116] width 0 height 2
radio input "true"
click at [235, 201] on button "Next" at bounding box center [247, 196] width 94 height 23
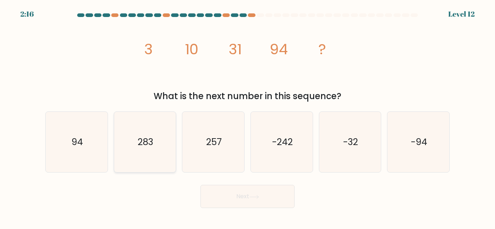
click at [159, 142] on icon "283" at bounding box center [144, 142] width 60 height 60
click at [247, 117] on input "b. 283" at bounding box center [247, 116] width 0 height 2
radio input "true"
click at [252, 195] on button "Next" at bounding box center [247, 196] width 94 height 23
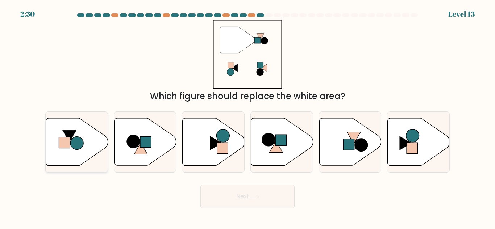
click at [67, 140] on rect at bounding box center [64, 142] width 11 height 11
click at [247, 117] on input "a." at bounding box center [247, 116] width 0 height 2
radio input "true"
click at [228, 205] on button "Next" at bounding box center [247, 196] width 94 height 23
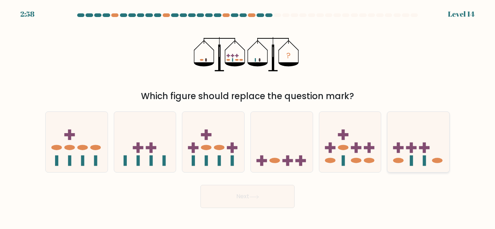
click at [427, 147] on rect at bounding box center [424, 147] width 11 height 3
click at [248, 117] on input "f." at bounding box center [247, 116] width 0 height 2
radio input "true"
click at [226, 199] on button "Next" at bounding box center [247, 196] width 94 height 23
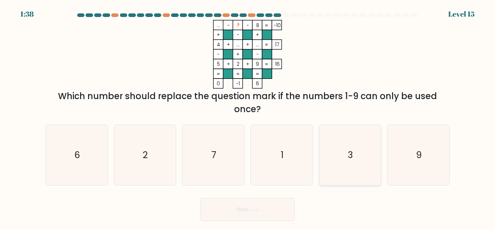
click at [357, 149] on icon "3" at bounding box center [349, 155] width 60 height 60
click at [248, 117] on input "e. 3" at bounding box center [247, 116] width 0 height 2
radio input "true"
click at [258, 209] on icon at bounding box center [254, 210] width 10 height 4
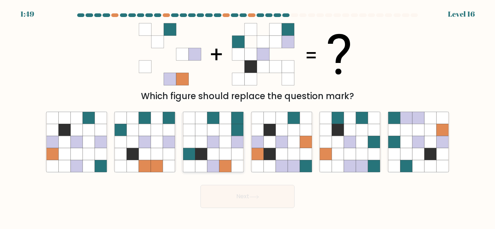
click at [208, 154] on icon at bounding box center [213, 154] width 12 height 12
click at [247, 117] on input "c." at bounding box center [247, 116] width 0 height 2
radio input "true"
click at [227, 198] on button "Next" at bounding box center [247, 196] width 94 height 23
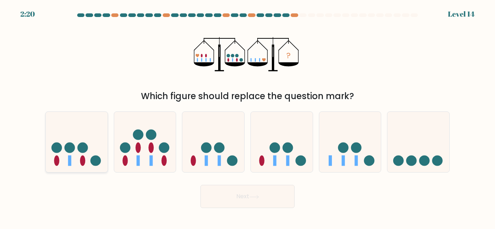
click at [90, 162] on icon at bounding box center [77, 142] width 62 height 51
click at [247, 117] on input "a." at bounding box center [247, 116] width 0 height 2
radio input "true"
click at [413, 155] on icon at bounding box center [418, 142] width 62 height 51
click at [248, 117] on input "f." at bounding box center [247, 116] width 0 height 2
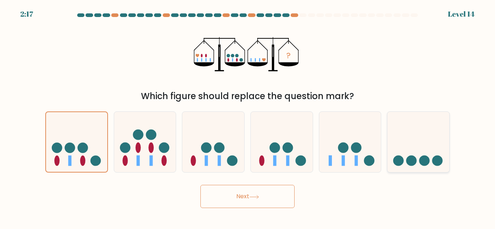
radio input "true"
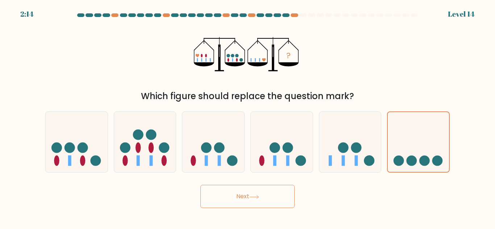
click at [231, 195] on button "Next" at bounding box center [247, 196] width 94 height 23
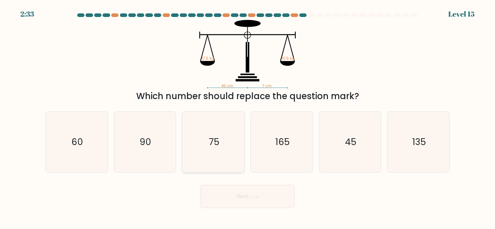
click at [192, 153] on icon "75" at bounding box center [213, 142] width 60 height 60
click at [247, 117] on input "c. 75" at bounding box center [247, 116] width 0 height 2
radio input "true"
click at [274, 195] on button "Next" at bounding box center [247, 196] width 94 height 23
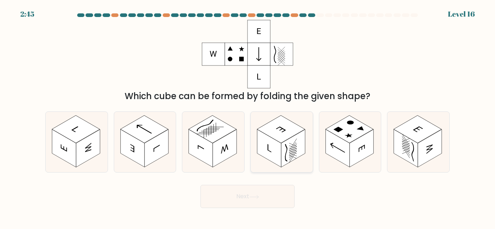
click at [277, 134] on rect at bounding box center [281, 130] width 48 height 28
click at [248, 117] on input "d." at bounding box center [247, 116] width 0 height 2
radio input "true"
click at [253, 194] on button "Next" at bounding box center [247, 196] width 94 height 23
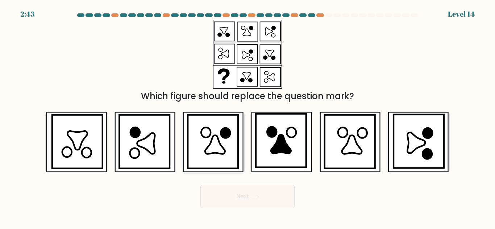
click at [215, 136] on icon at bounding box center [215, 144] width 20 height 19
click at [247, 117] on input "c." at bounding box center [247, 116] width 0 height 2
radio input "true"
click at [237, 198] on button "Next" at bounding box center [247, 196] width 94 height 23
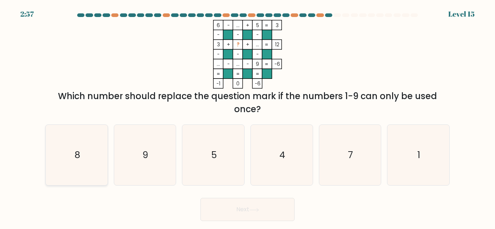
click at [70, 156] on icon "8" at bounding box center [76, 155] width 60 height 60
click at [247, 117] on input "a. 8" at bounding box center [247, 116] width 0 height 2
radio input "true"
click at [343, 168] on icon "7" at bounding box center [349, 155] width 60 height 60
click at [248, 117] on input "e. 7" at bounding box center [247, 116] width 0 height 2
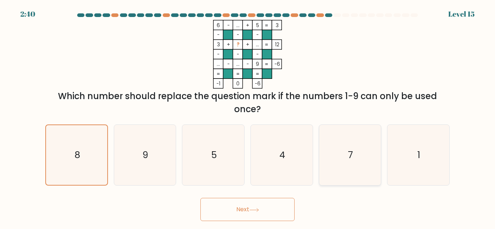
radio input "true"
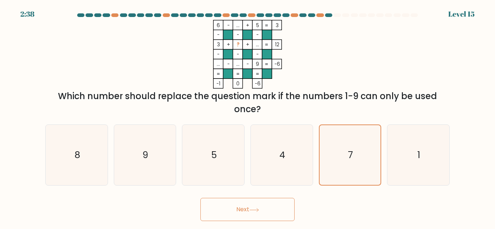
click at [243, 210] on button "Next" at bounding box center [247, 209] width 94 height 23
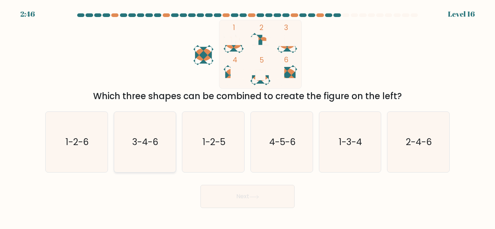
click at [142, 142] on text "3-4-6" at bounding box center [146, 142] width 26 height 13
click at [247, 117] on input "b. 3-4-6" at bounding box center [247, 116] width 0 height 2
radio input "true"
click at [247, 188] on button "Next" at bounding box center [247, 196] width 94 height 23
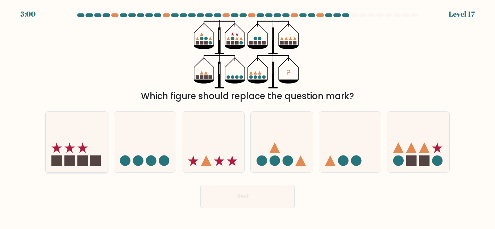
click at [99, 161] on rect at bounding box center [95, 161] width 11 height 11
click at [247, 117] on input "a." at bounding box center [247, 116] width 0 height 2
radio input "true"
click at [247, 199] on button "Next" at bounding box center [247, 196] width 94 height 23
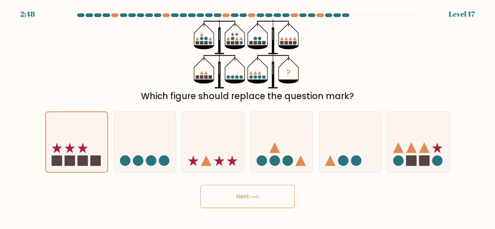
click at [255, 196] on icon at bounding box center [254, 197] width 10 height 4
click at [249, 202] on button "Next" at bounding box center [247, 196] width 94 height 23
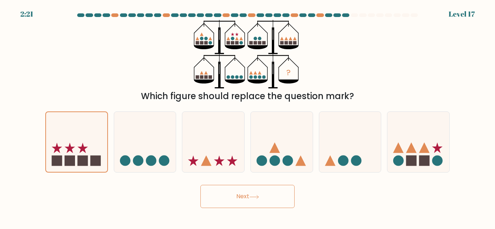
click at [249, 202] on button "Next" at bounding box center [247, 196] width 94 height 23
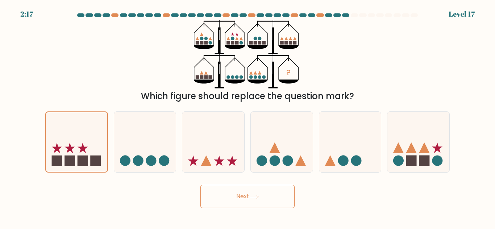
click at [249, 202] on button "Next" at bounding box center [247, 196] width 94 height 23
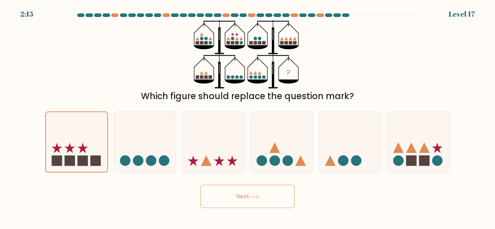
click at [249, 202] on button "Next" at bounding box center [247, 196] width 94 height 23
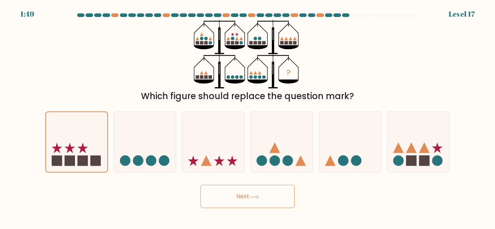
click at [249, 202] on button "Next" at bounding box center [247, 196] width 94 height 23
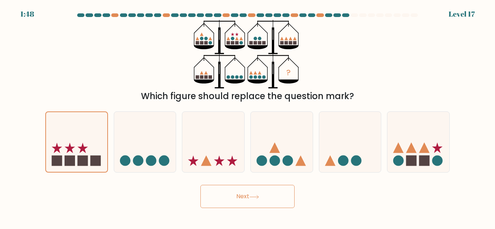
click at [249, 202] on button "Next" at bounding box center [247, 196] width 94 height 23
click at [250, 195] on button "Next" at bounding box center [247, 196] width 94 height 23
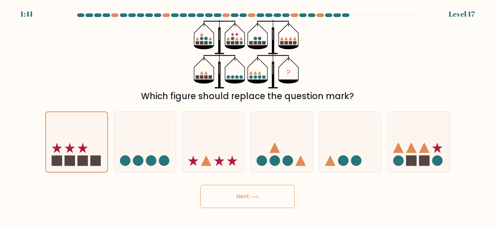
click at [250, 195] on button "Next" at bounding box center [247, 196] width 94 height 23
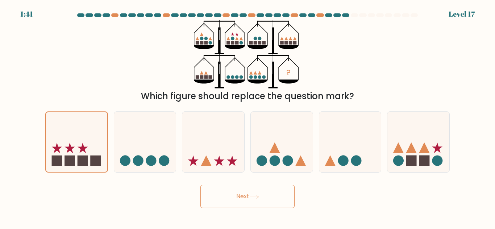
click at [250, 195] on button "Next" at bounding box center [247, 196] width 94 height 23
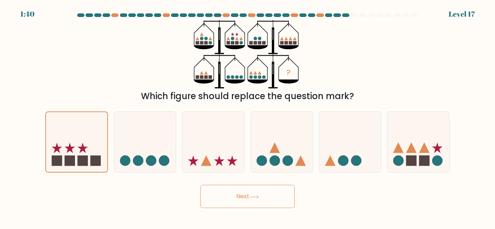
click at [250, 195] on button "Next" at bounding box center [247, 196] width 94 height 23
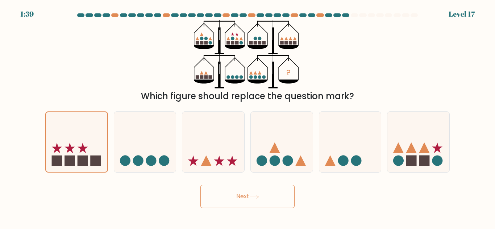
click at [250, 195] on button "Next" at bounding box center [247, 196] width 94 height 23
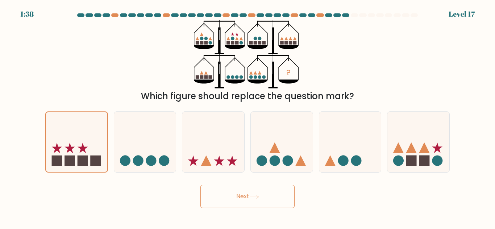
click at [250, 195] on button "Next" at bounding box center [247, 196] width 94 height 23
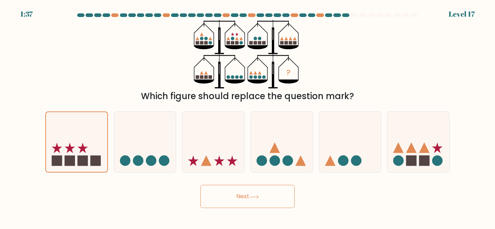
click at [250, 195] on button "Next" at bounding box center [247, 196] width 94 height 23
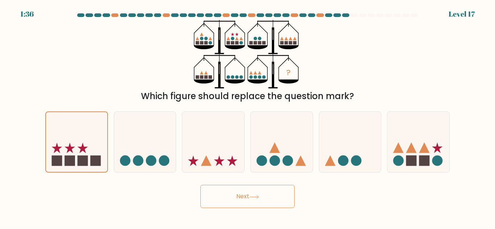
click at [250, 195] on button "Next" at bounding box center [247, 196] width 94 height 23
click at [220, 141] on icon at bounding box center [213, 142] width 62 height 51
click at [247, 117] on input "c." at bounding box center [247, 116] width 0 height 2
radio input "true"
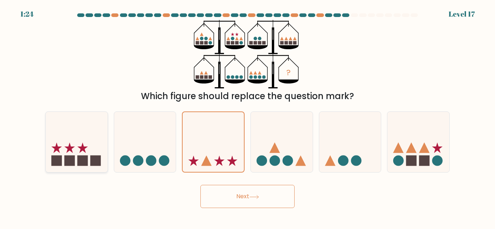
click at [64, 144] on icon at bounding box center [77, 142] width 62 height 51
click at [247, 117] on input "a." at bounding box center [247, 116] width 0 height 2
radio input "true"
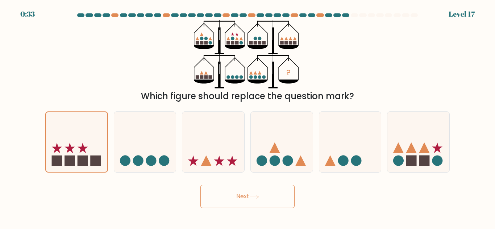
click at [226, 193] on button "Next" at bounding box center [247, 196] width 94 height 23
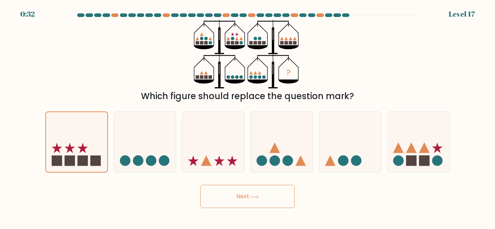
click at [226, 193] on button "Next" at bounding box center [247, 196] width 94 height 23
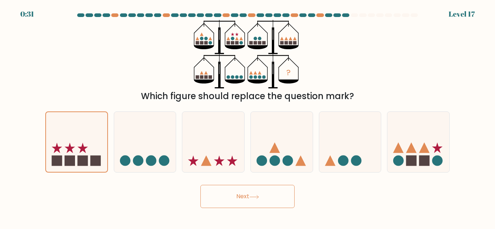
click at [226, 193] on button "Next" at bounding box center [247, 196] width 94 height 23
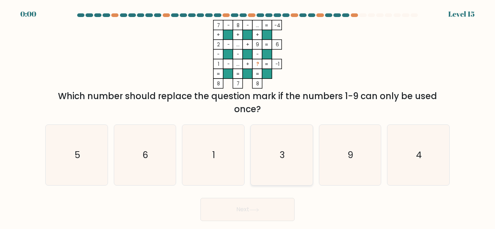
click at [275, 156] on icon "3" at bounding box center [281, 155] width 60 height 60
click at [248, 117] on input "d. 3" at bounding box center [247, 116] width 0 height 2
radio input "true"
click at [253, 208] on div "Next" at bounding box center [247, 208] width 413 height 27
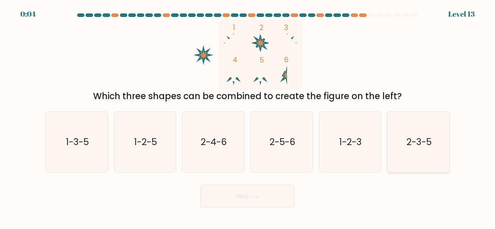
click at [417, 138] on text "2-3-5" at bounding box center [418, 142] width 25 height 13
click at [248, 117] on input "f. 2-3-5" at bounding box center [247, 116] width 0 height 2
radio input "true"
click at [250, 202] on button "Next" at bounding box center [247, 196] width 94 height 23
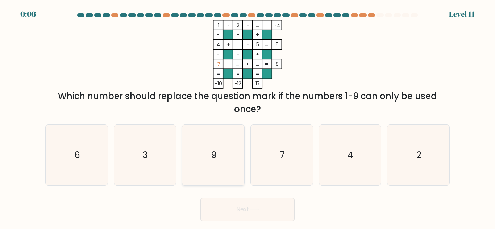
click at [223, 161] on icon "9" at bounding box center [213, 155] width 60 height 60
click at [247, 117] on input "c. 9" at bounding box center [247, 116] width 0 height 2
radio input "true"
click at [263, 208] on button "Next" at bounding box center [247, 209] width 94 height 23
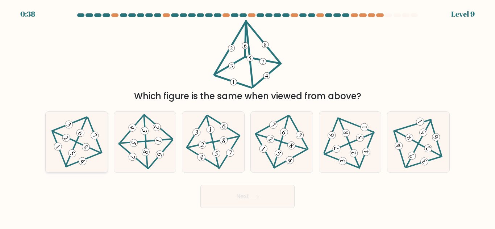
click at [87, 138] on icon at bounding box center [76, 142] width 49 height 49
click at [247, 117] on input "a." at bounding box center [247, 116] width 0 height 2
radio input "true"
click at [255, 203] on button "Next" at bounding box center [247, 196] width 94 height 23
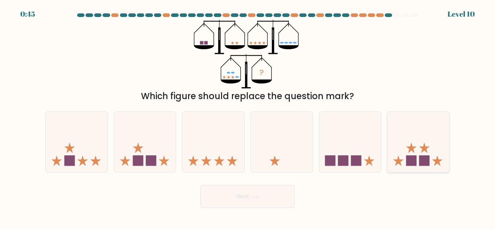
click at [416, 158] on rect at bounding box center [411, 161] width 11 height 11
click at [248, 117] on input "f." at bounding box center [247, 116] width 0 height 2
radio input "true"
click at [243, 195] on button "Next" at bounding box center [247, 196] width 94 height 23
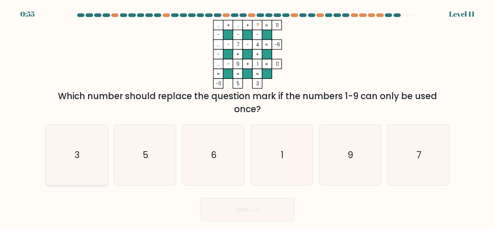
click at [91, 155] on icon "3" at bounding box center [76, 155] width 60 height 60
click at [247, 117] on input "a. 3" at bounding box center [247, 116] width 0 height 2
radio input "true"
click at [258, 214] on button "Next" at bounding box center [247, 209] width 94 height 23
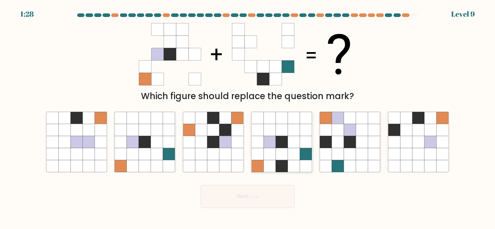
click at [282, 158] on icon at bounding box center [282, 154] width 12 height 12
click at [248, 117] on input "d." at bounding box center [247, 116] width 0 height 2
radio input "true"
click at [247, 199] on button "Next" at bounding box center [247, 196] width 94 height 23
